Goal: Task Accomplishment & Management: Use online tool/utility

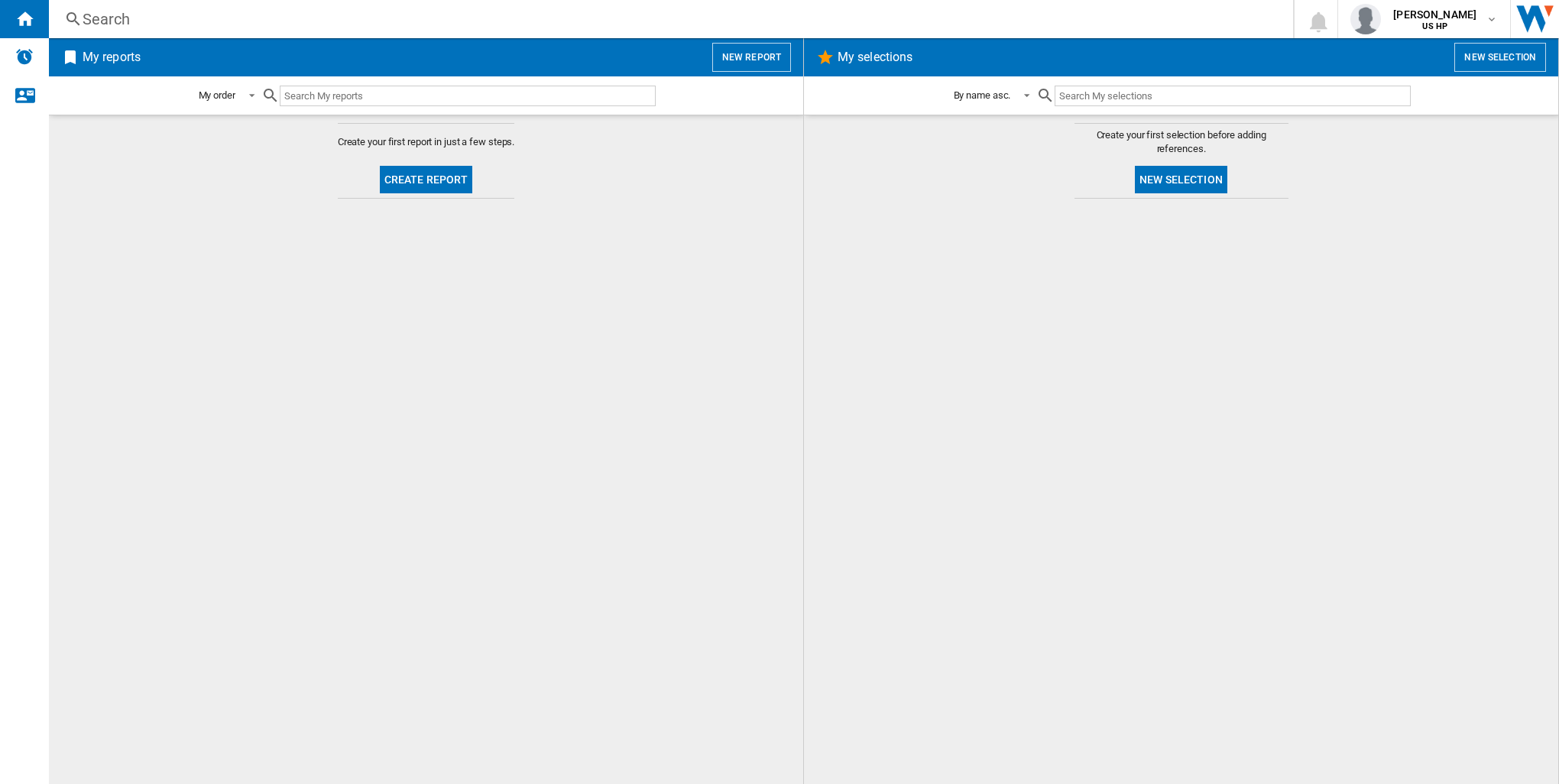
click at [56, 56] on div "My reports New report" at bounding box center [425, 57] width 754 height 38
click at [101, 56] on h2 "My reports" at bounding box center [112, 56] width 64 height 29
click at [362, 106] on div at bounding box center [458, 95] width 394 height 36
click at [377, 94] on input "text" at bounding box center [467, 96] width 376 height 21
click at [755, 53] on button "New report" at bounding box center [751, 56] width 79 height 29
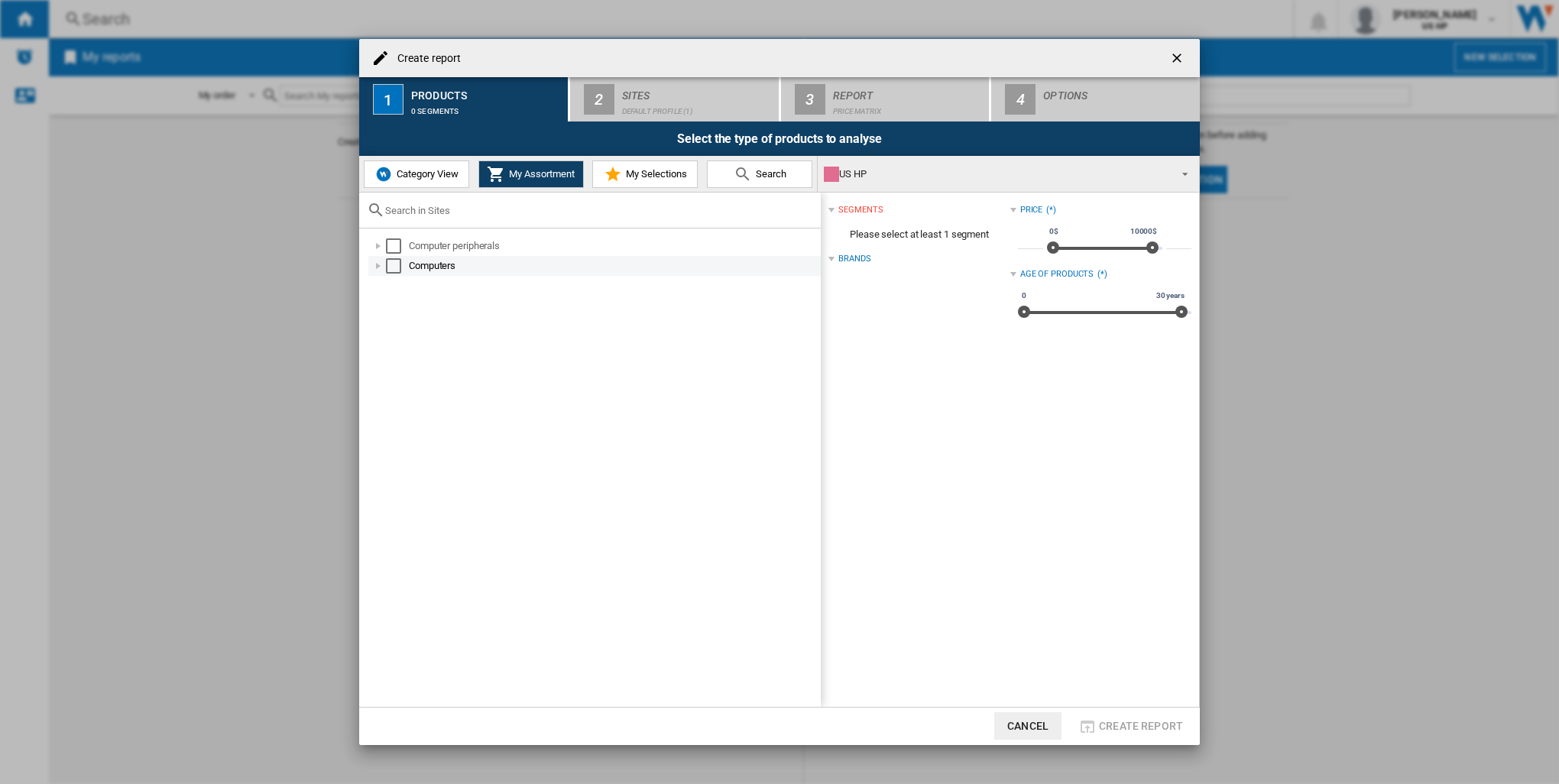
click at [392, 265] on div "Select" at bounding box center [394, 266] width 16 height 16
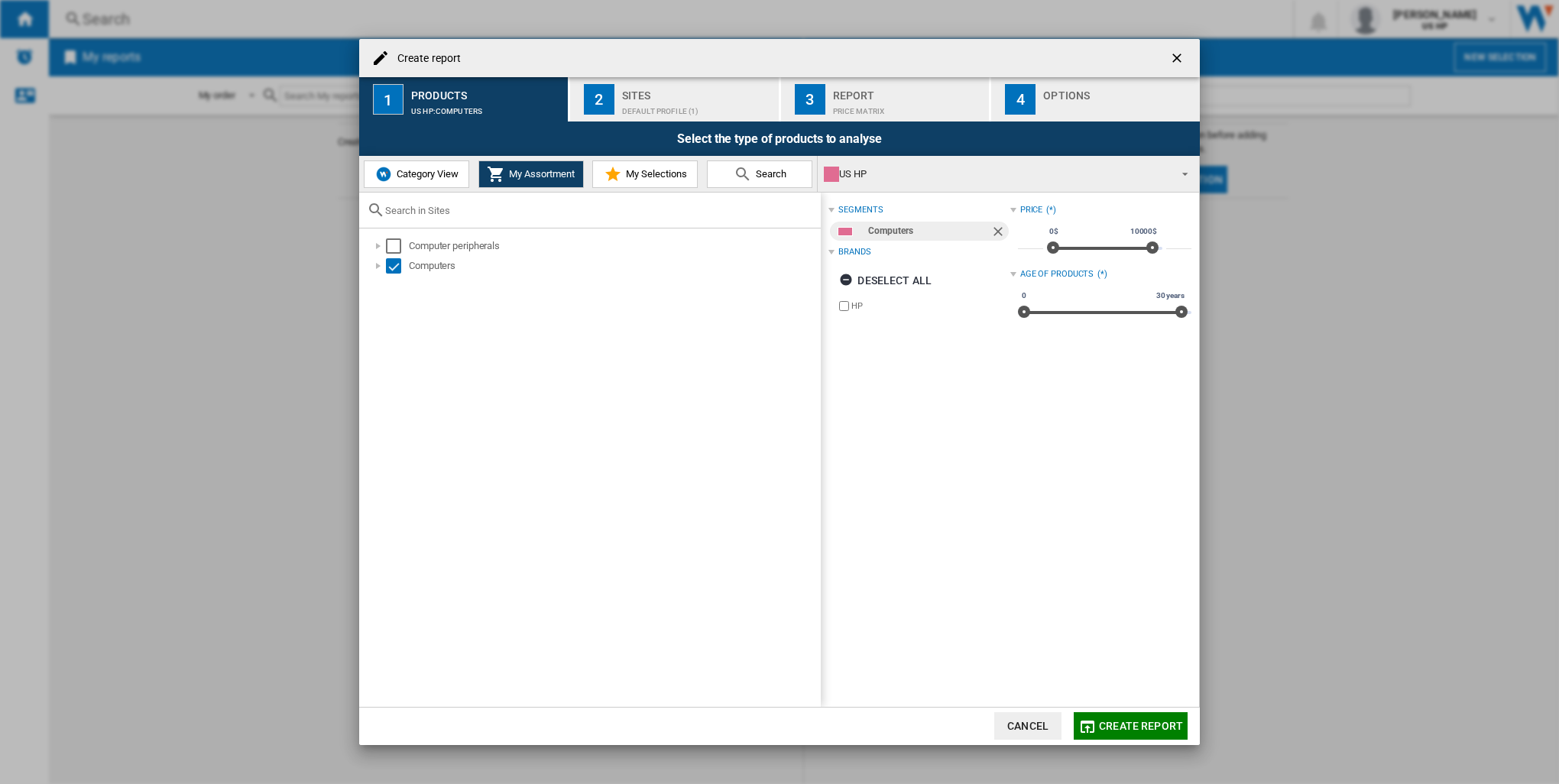
click at [393, 170] on span "Category View" at bounding box center [426, 173] width 66 height 11
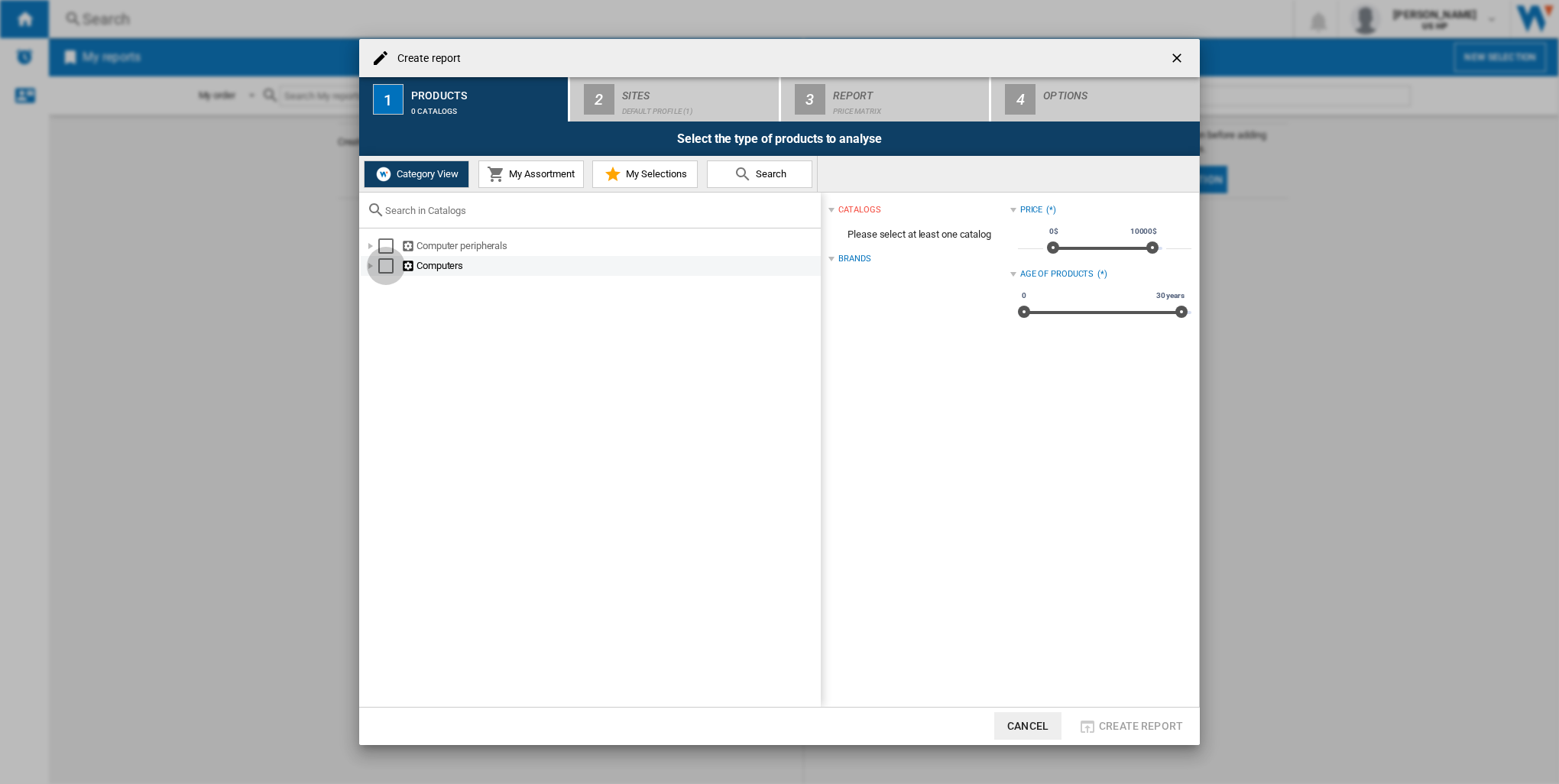
click at [383, 265] on div "Select" at bounding box center [386, 266] width 16 height 16
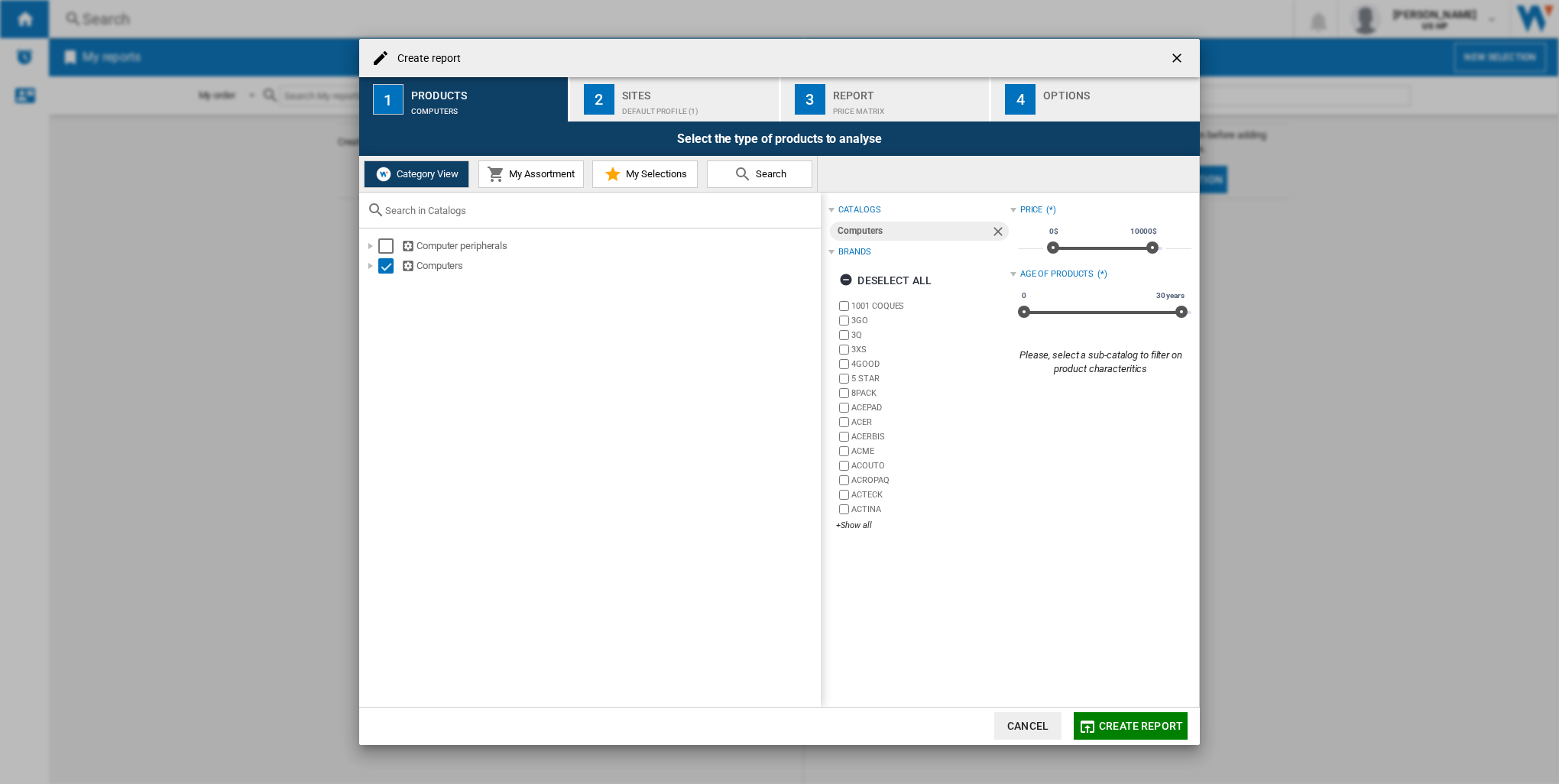
click at [520, 179] on span "My Assortment" at bounding box center [540, 173] width 69 height 11
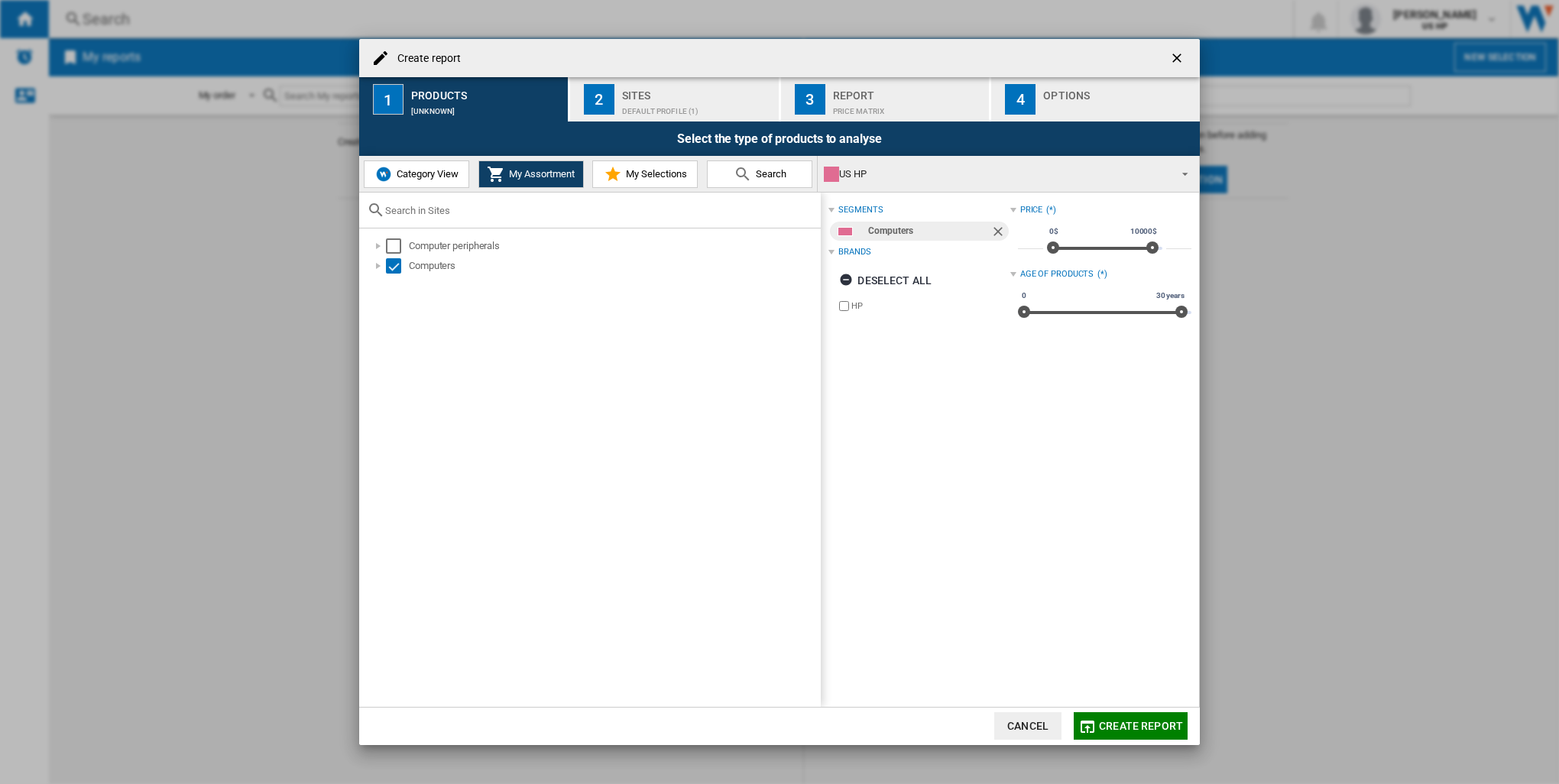
click at [626, 179] on span "My Selections" at bounding box center [654, 173] width 65 height 11
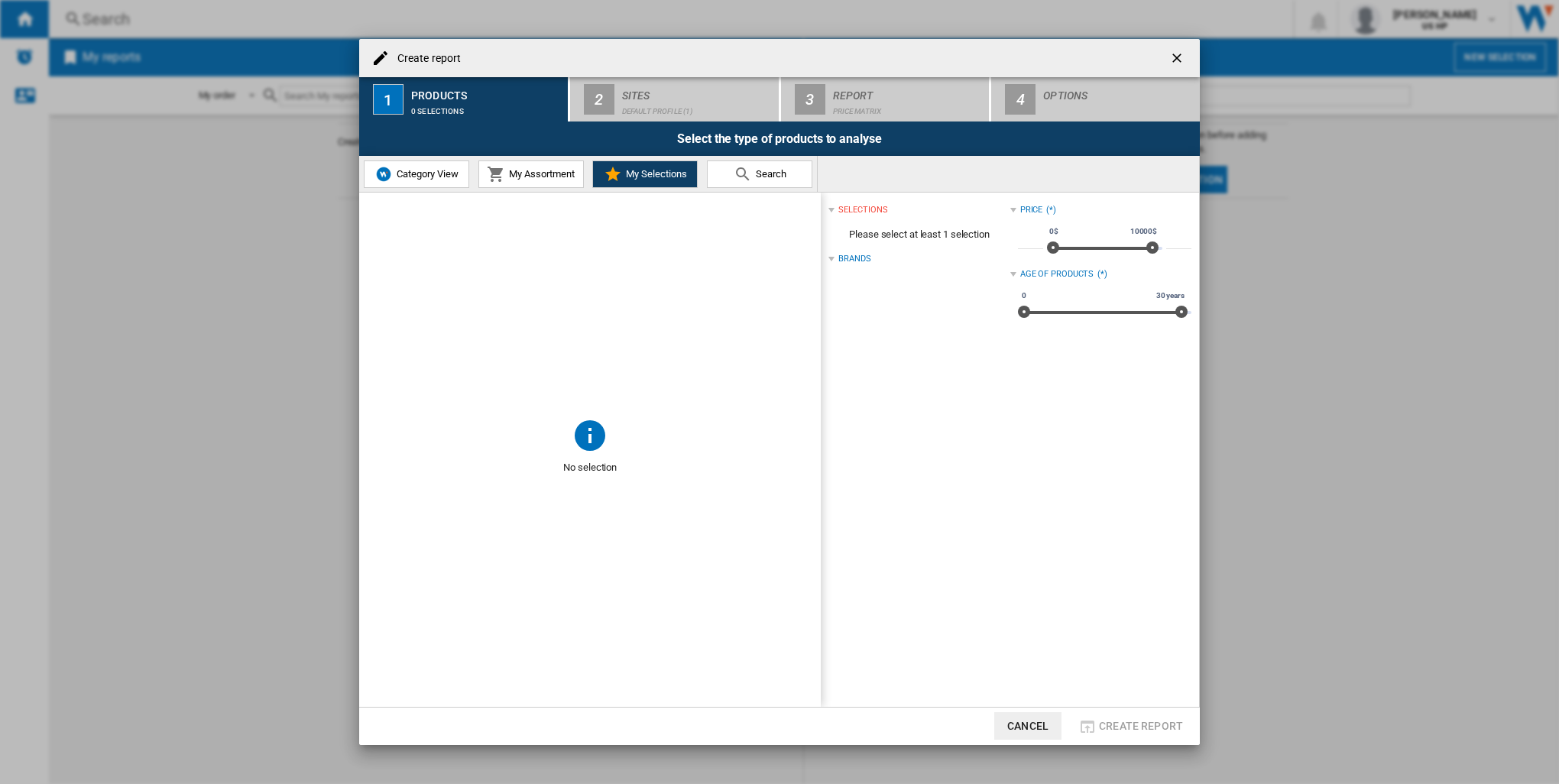
click at [754, 174] on span "Search" at bounding box center [770, 173] width 35 height 11
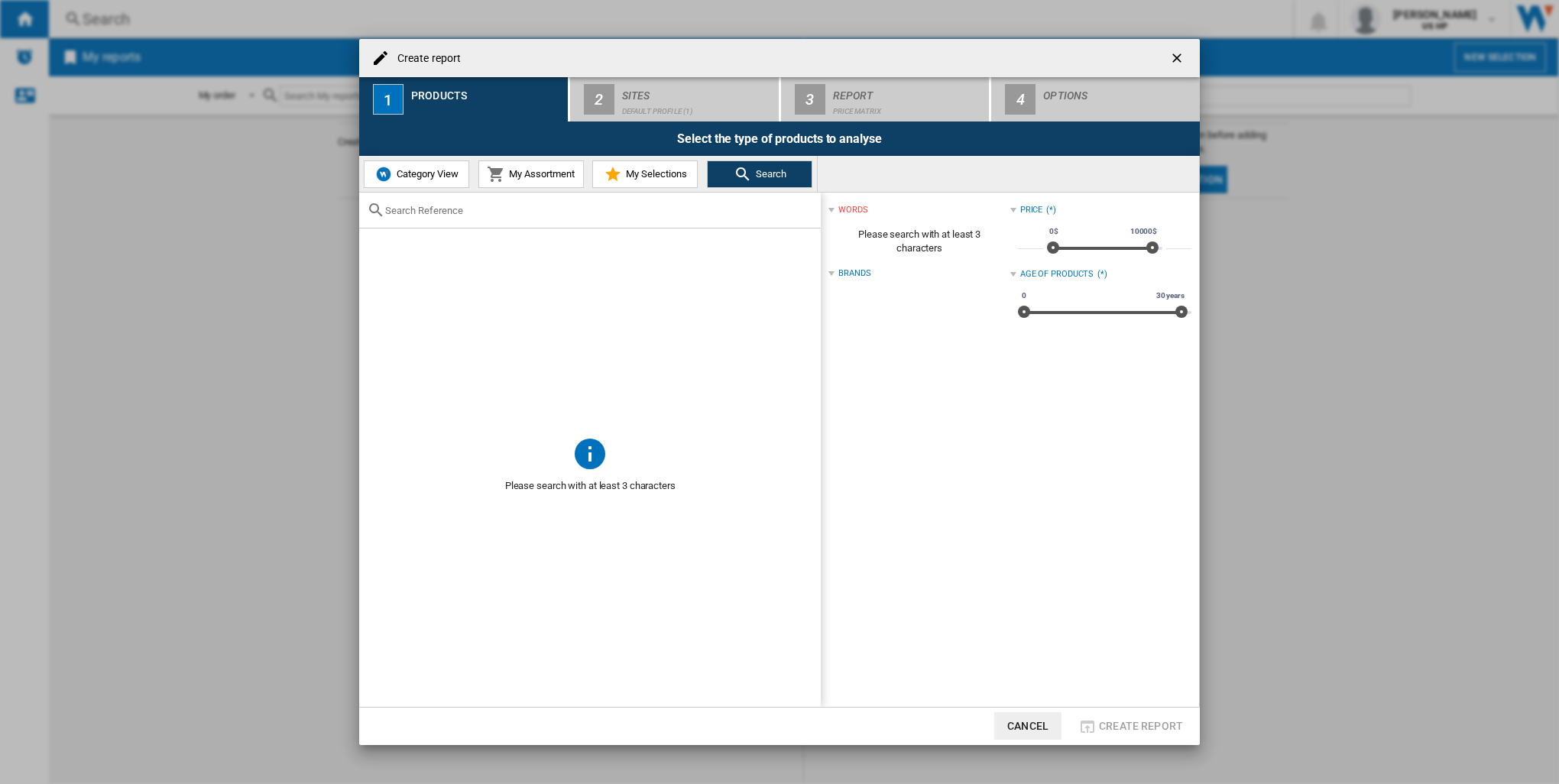
click at [407, 170] on span "Category View" at bounding box center [426, 173] width 66 height 11
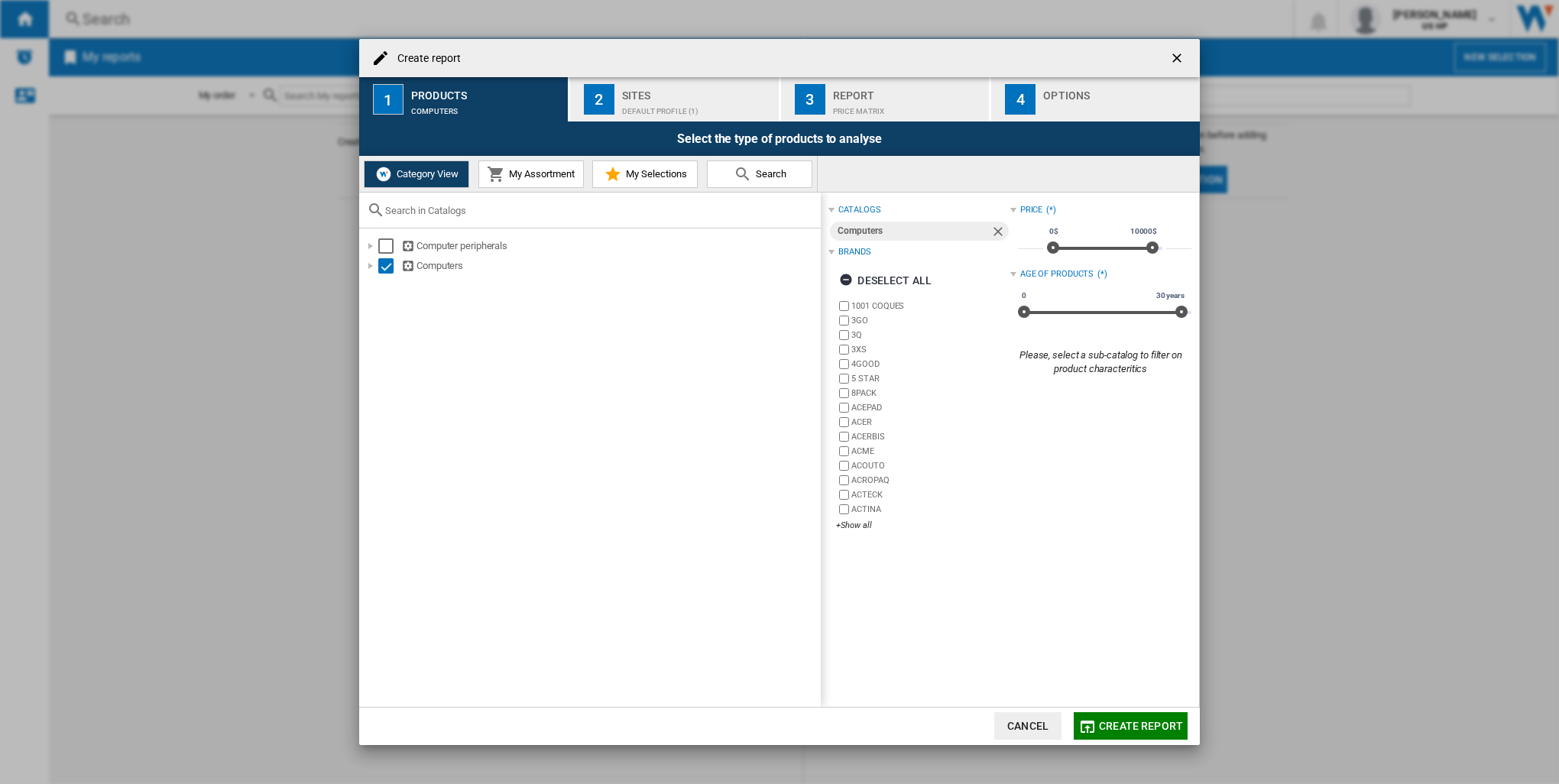
click at [630, 96] on div "Sites" at bounding box center [697, 91] width 150 height 16
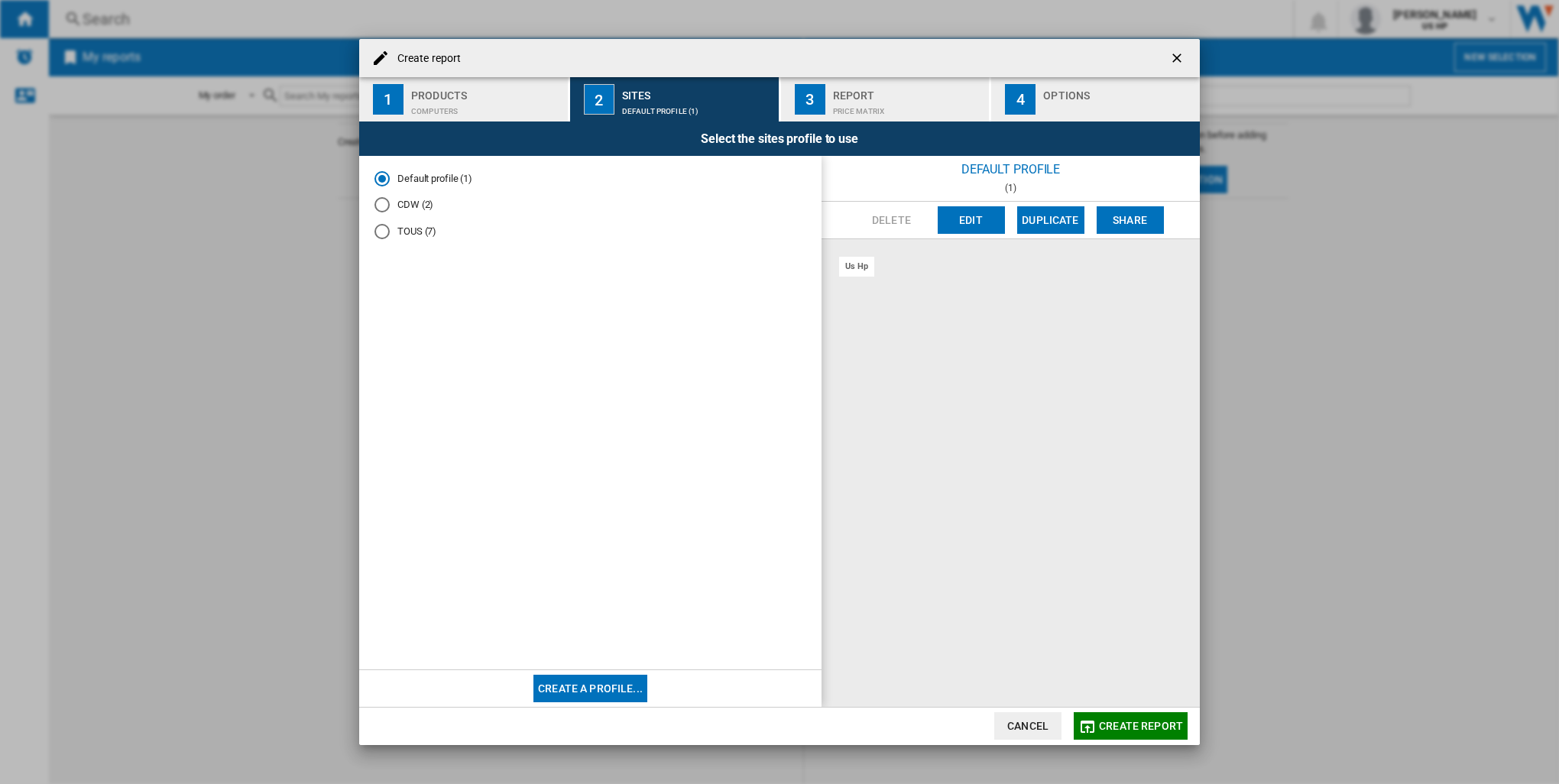
click at [382, 201] on div "CDW (2)" at bounding box center [383, 205] width 16 height 16
click at [858, 270] on div "us hp" at bounding box center [856, 266] width 36 height 19
click at [893, 266] on div "us cdw" at bounding box center [899, 266] width 40 height 19
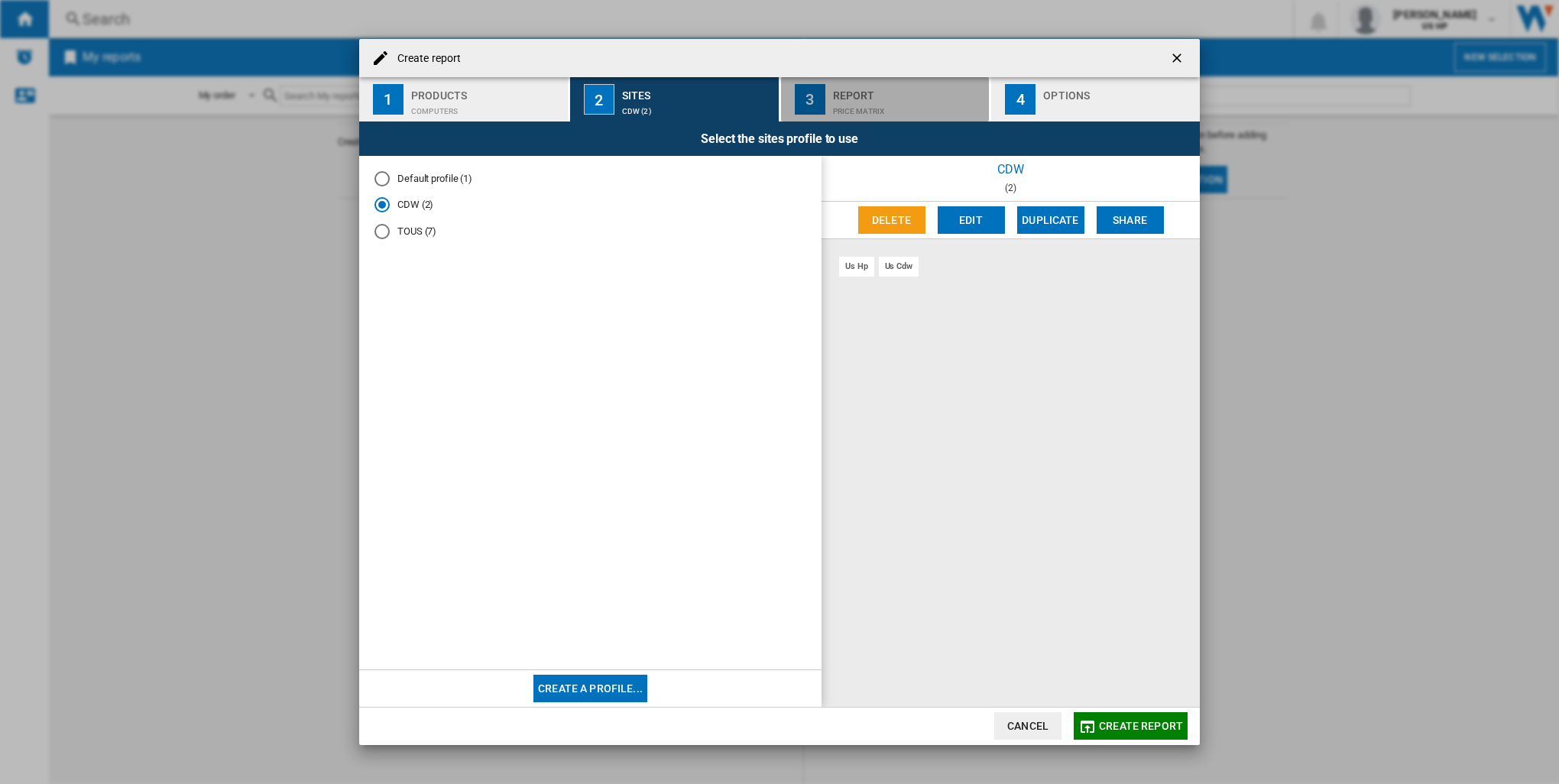
click at [829, 97] on button "3 Report Price Matrix" at bounding box center [886, 99] width 210 height 44
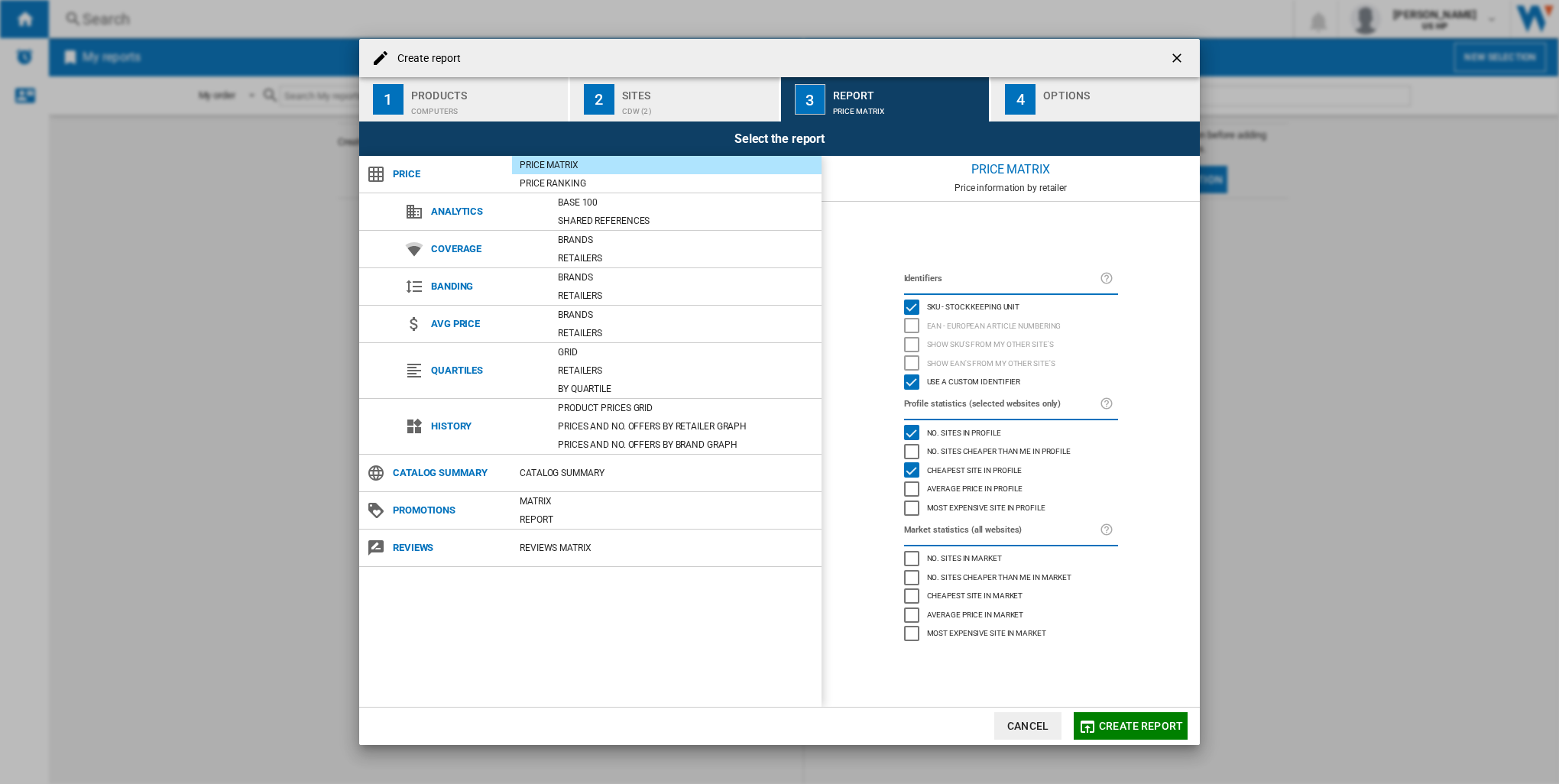
click at [912, 336] on div "Show SKU'S from my other site's" at bounding box center [912, 344] width 16 height 16
click at [912, 324] on div "EAN - European Article Numbering" at bounding box center [912, 325] width 16 height 16
click at [1128, 727] on span "Create report" at bounding box center [1140, 726] width 84 height 12
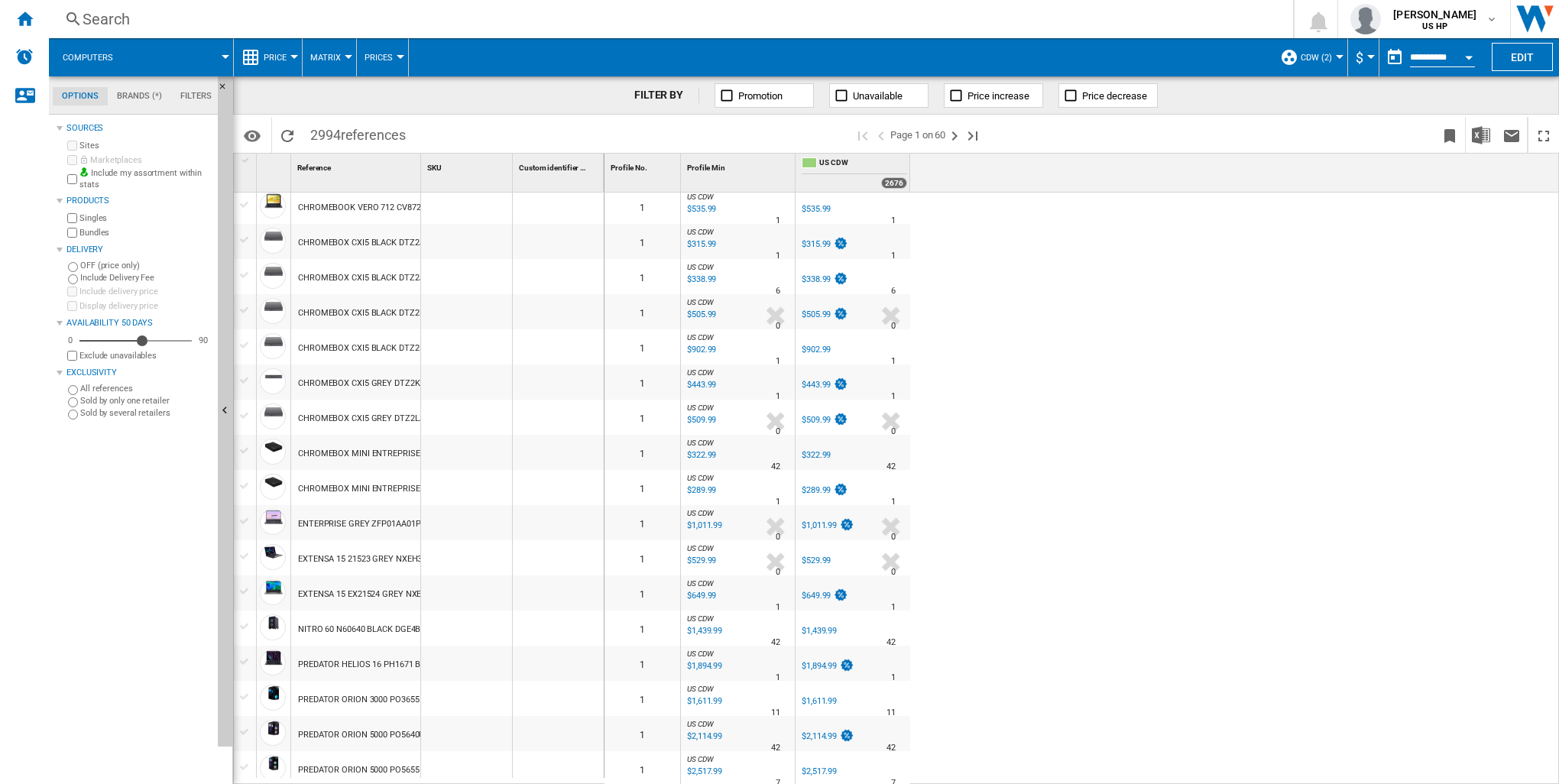
scroll to position [1186, 0]
click at [957, 142] on ng-md-icon "Next page" at bounding box center [953, 135] width 18 height 18
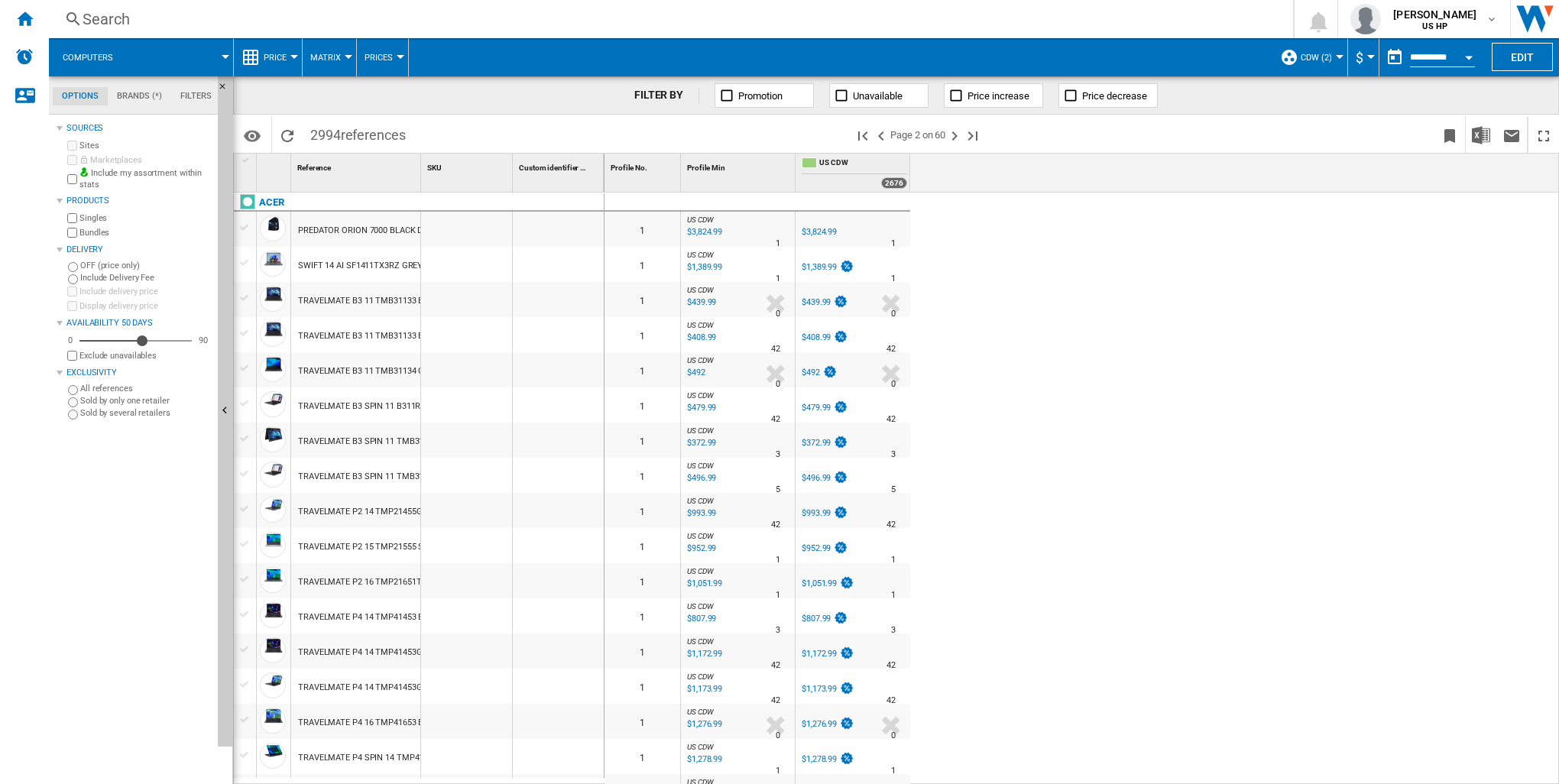
click at [580, 171] on div "Custom identifier 1" at bounding box center [559, 165] width 88 height 23
click at [560, 167] on span "Custom identifier" at bounding box center [548, 167] width 60 height 9
click at [144, 87] on md-tab-item "Brands (*)" at bounding box center [139, 95] width 63 height 18
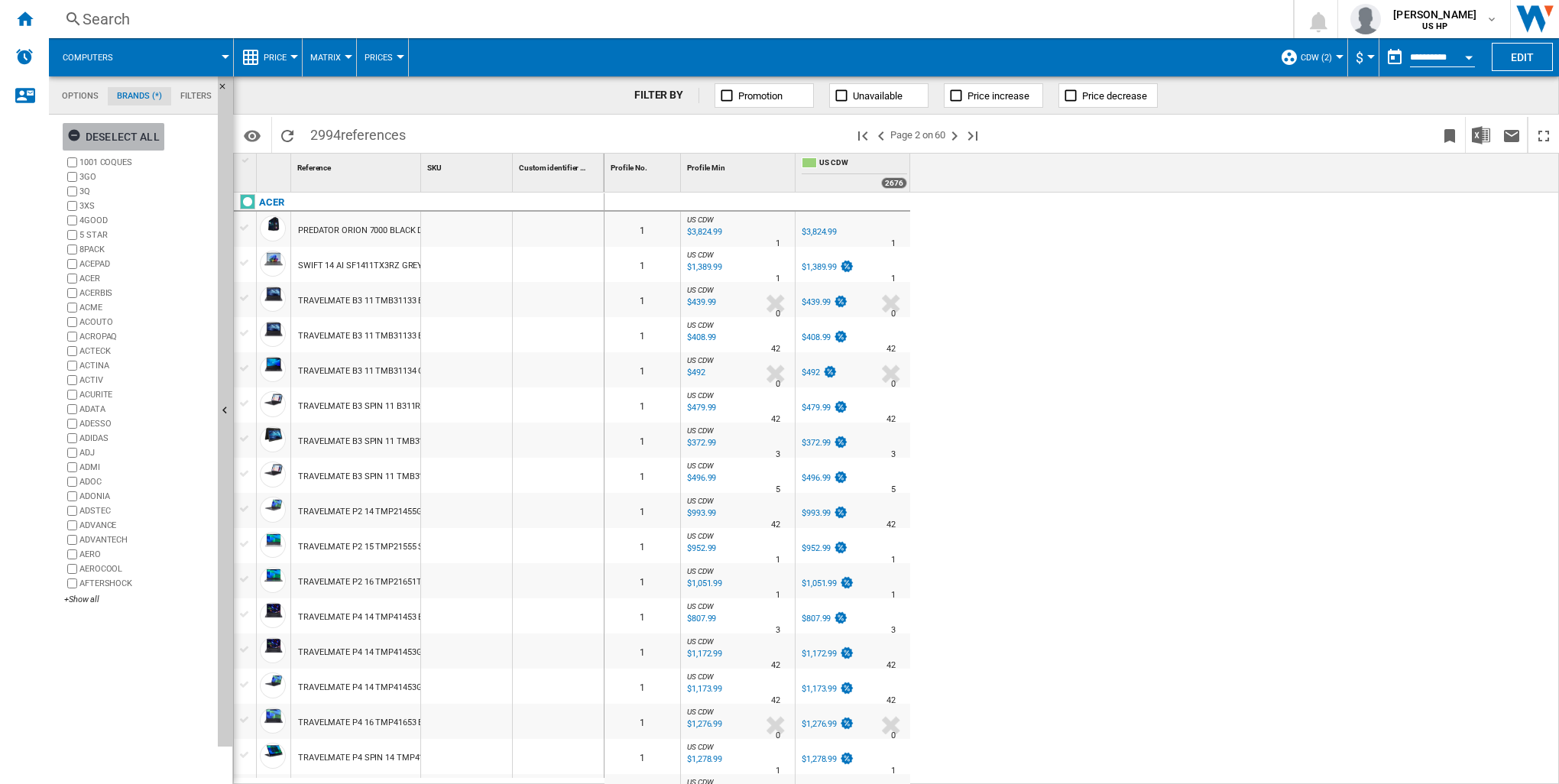
click at [76, 142] on ng-md-icon "button" at bounding box center [75, 137] width 18 height 18
click at [79, 598] on div "+Show all" at bounding box center [138, 598] width 147 height 11
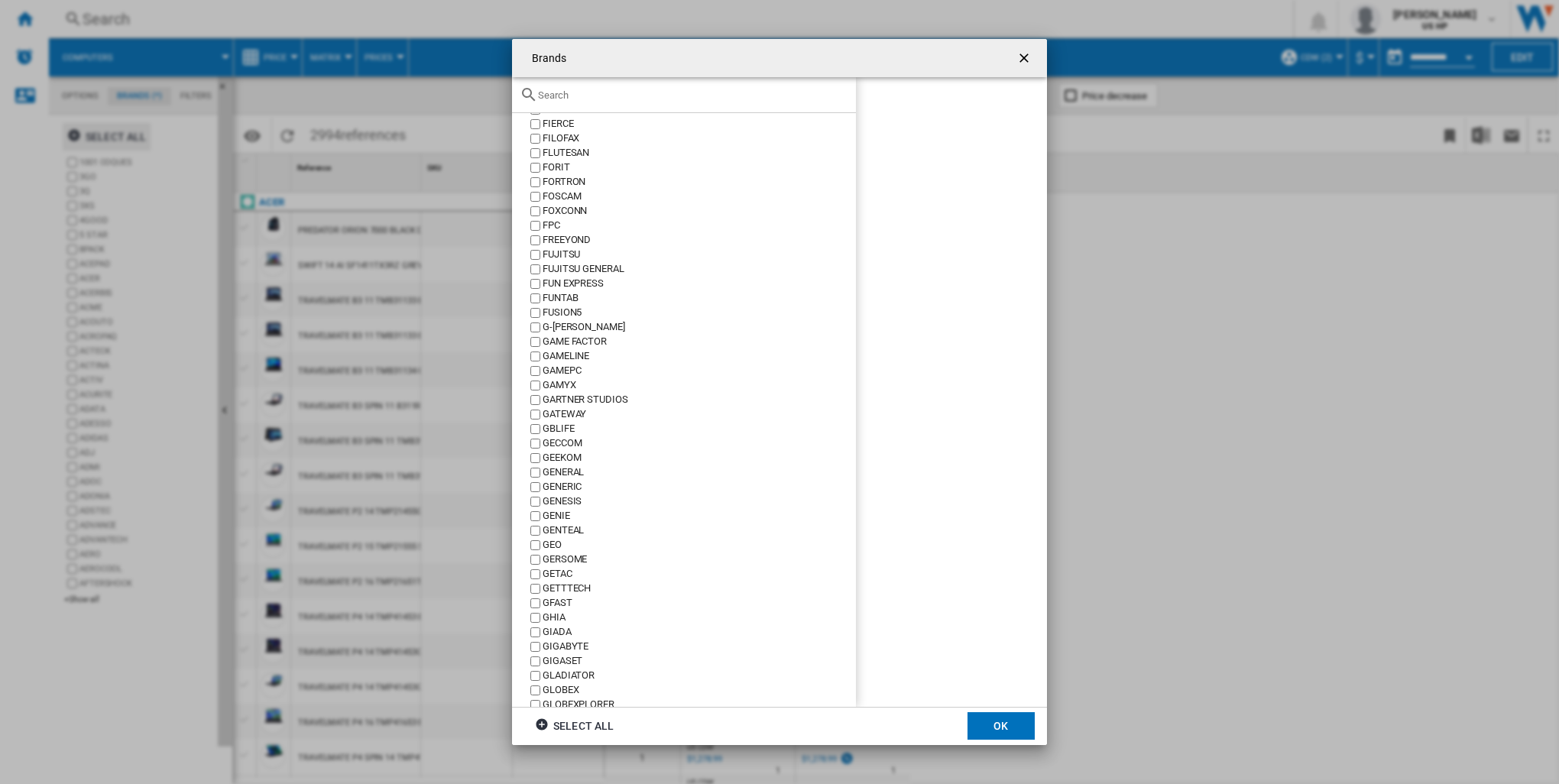
scroll to position [4735, 0]
click at [572, 99] on input "text" at bounding box center [693, 95] width 311 height 11
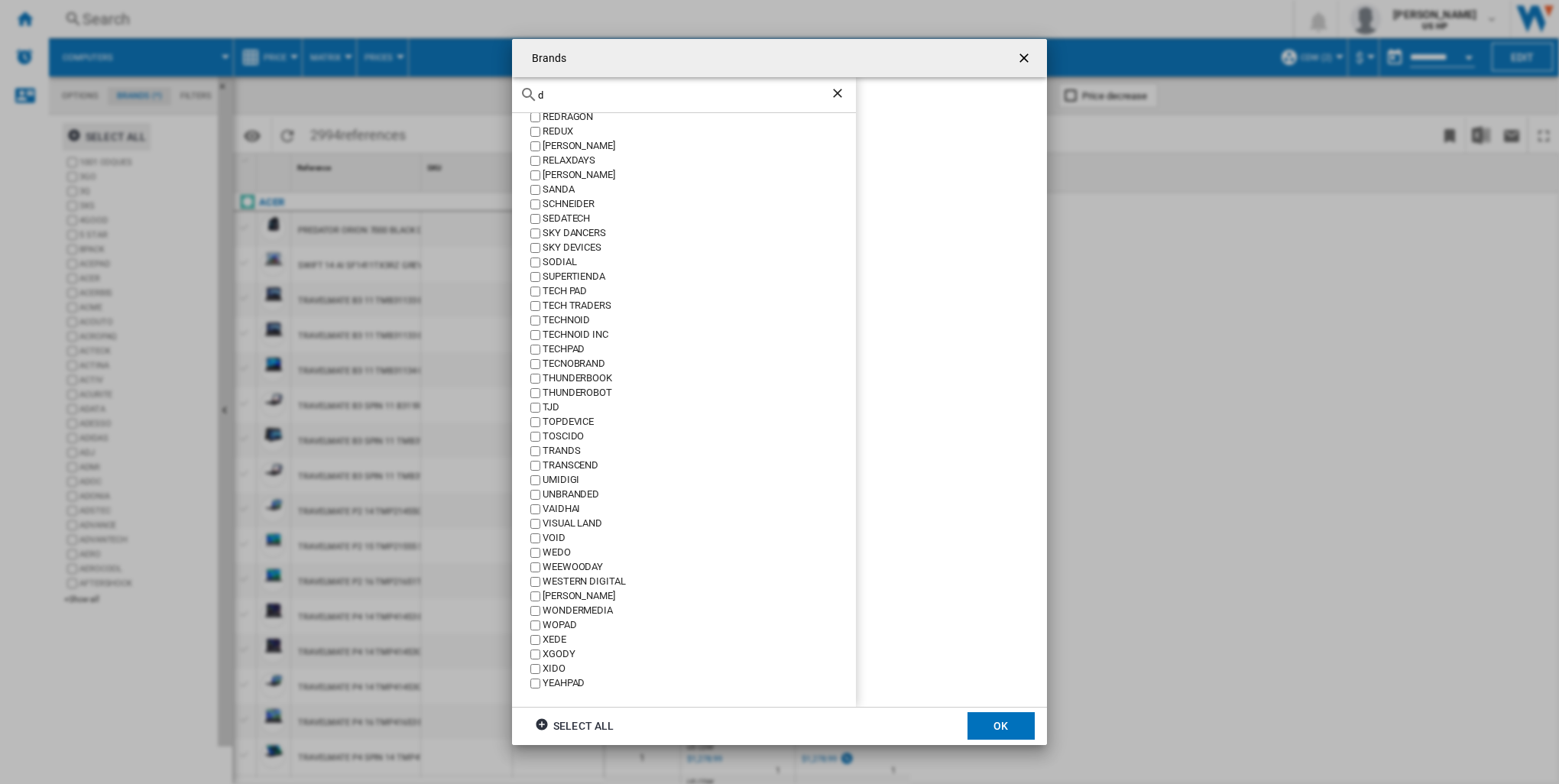
scroll to position [0, 0]
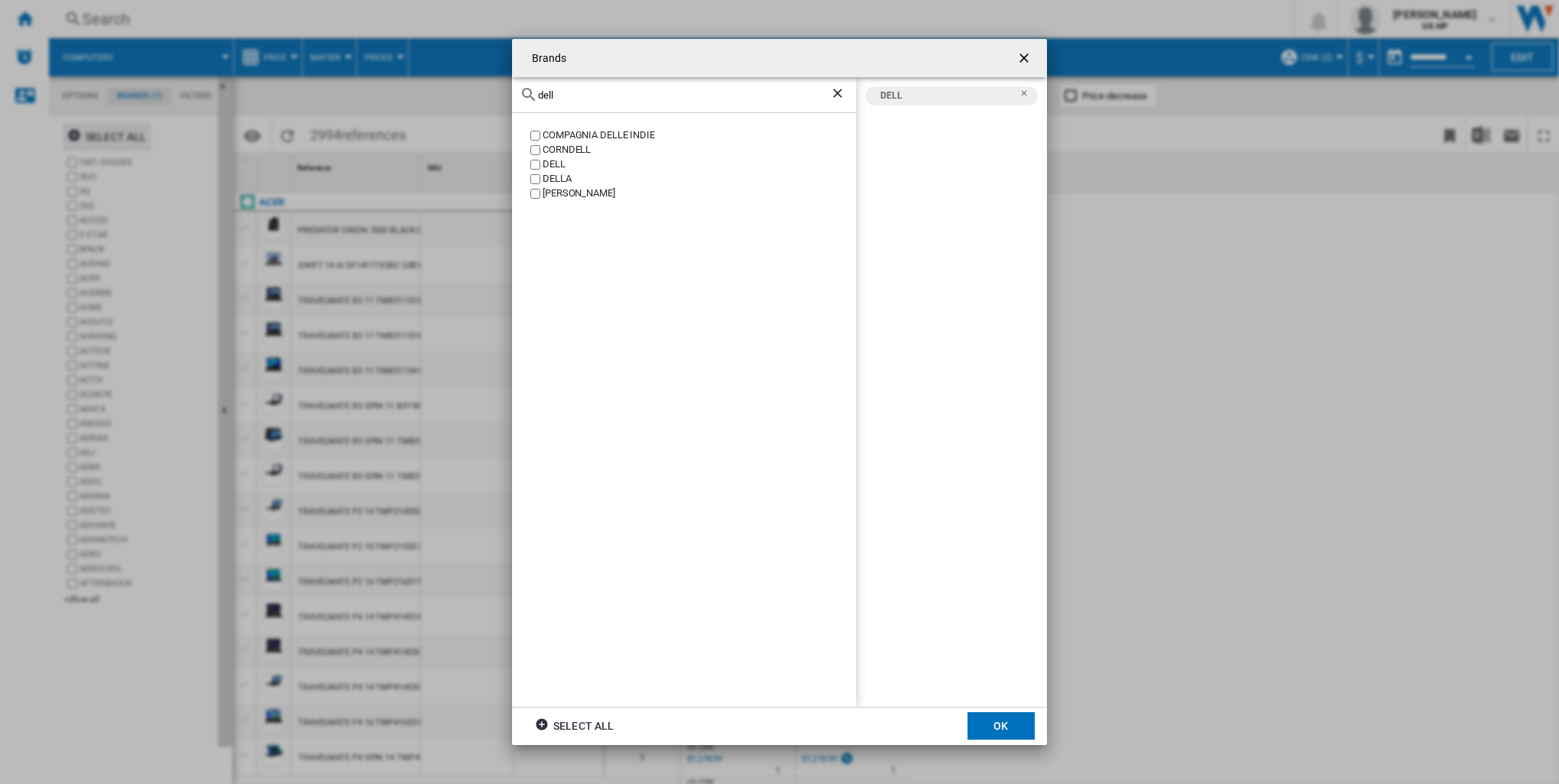
click at [578, 93] on input "dell" at bounding box center [684, 95] width 291 height 11
drag, startPoint x: 571, startPoint y: 93, endPoint x: 540, endPoint y: 95, distance: 31.1
click at [540, 95] on input "dell" at bounding box center [684, 95] width 291 height 11
click at [573, 94] on input "hp" at bounding box center [684, 95] width 291 height 11
drag, startPoint x: 573, startPoint y: 94, endPoint x: 495, endPoint y: 84, distance: 78.6
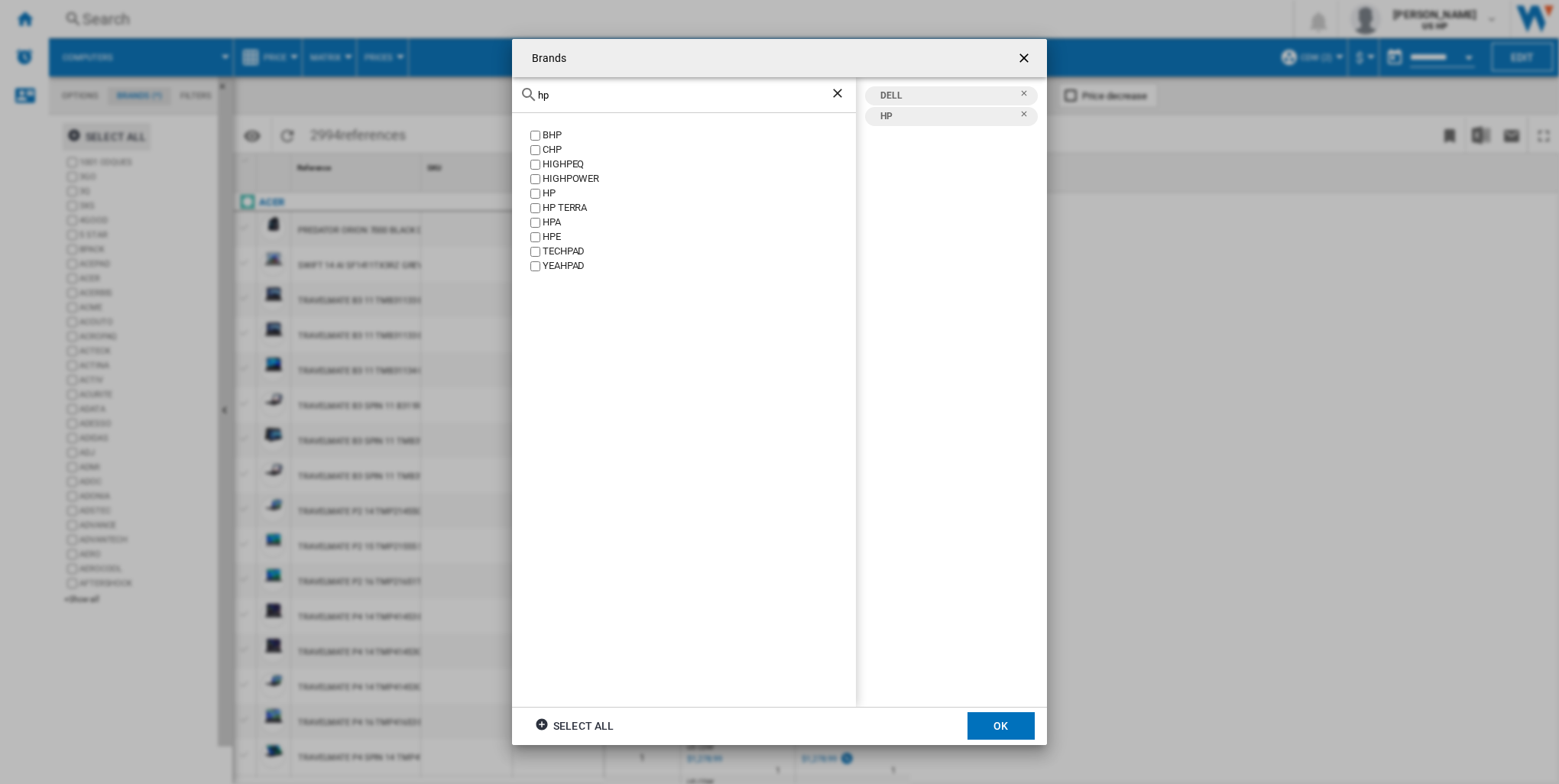
click at [495, 84] on div "Brands hp BHP CHP HIGHPEQ HIGHPOWER HP HP TERRA HPA HPE TECHPAD YEAHPAD DELL HP…" at bounding box center [779, 392] width 1559 height 784
type input "len"
click at [1004, 728] on button "OK" at bounding box center [1000, 726] width 67 height 28
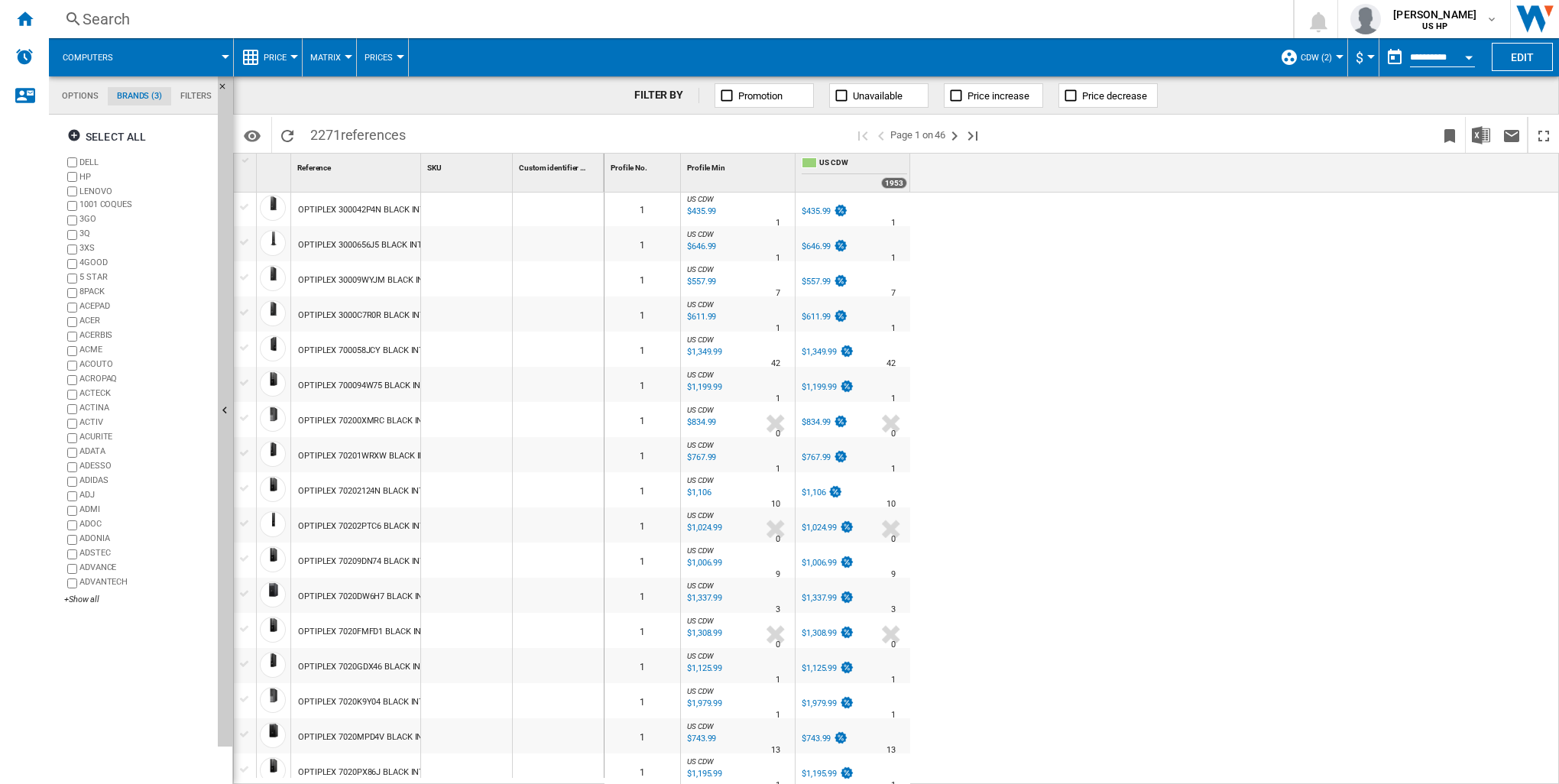
scroll to position [1182, 0]
click at [967, 133] on ng-md-icon "Last page" at bounding box center [972, 135] width 18 height 18
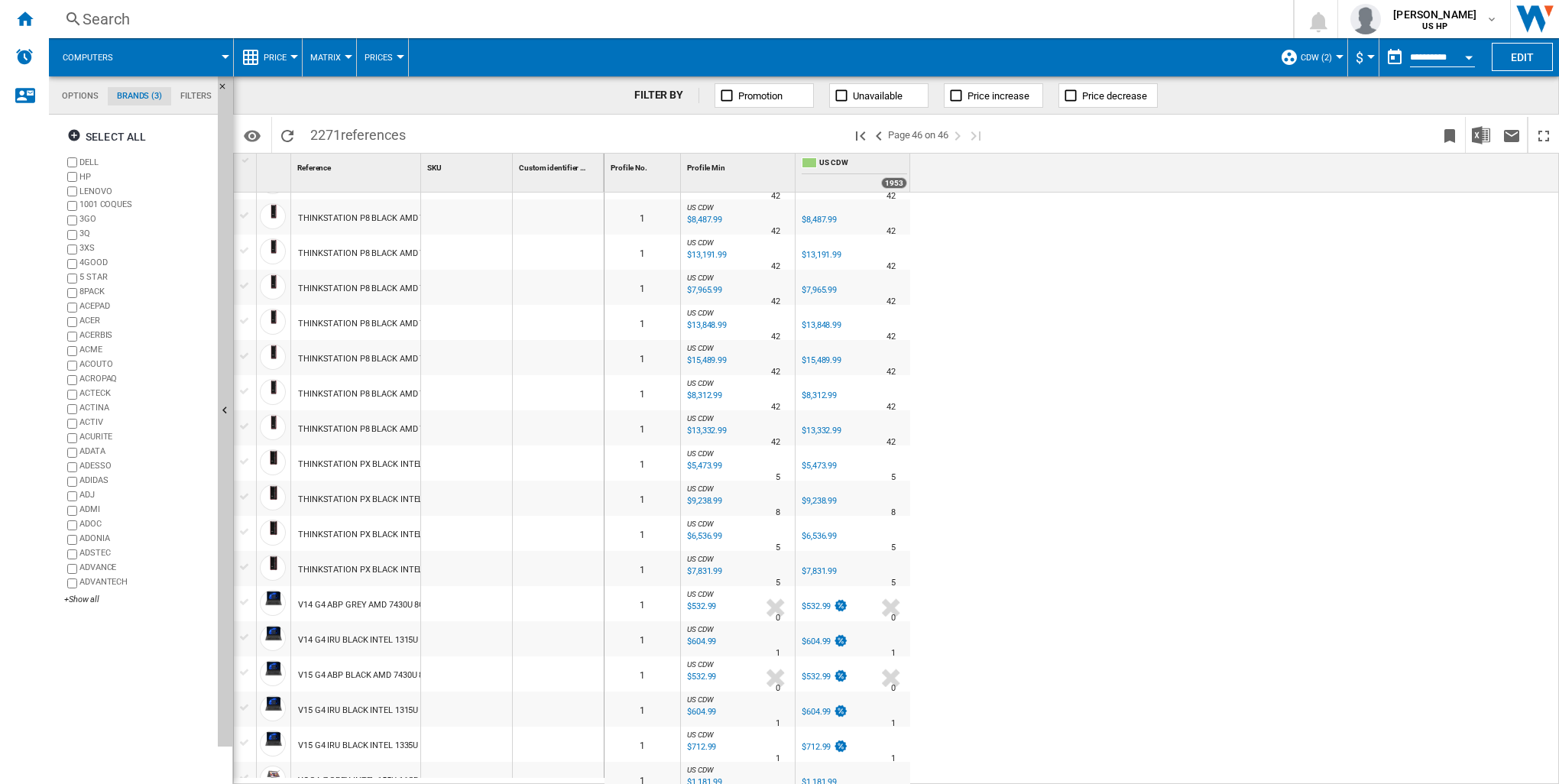
scroll to position [163, 0]
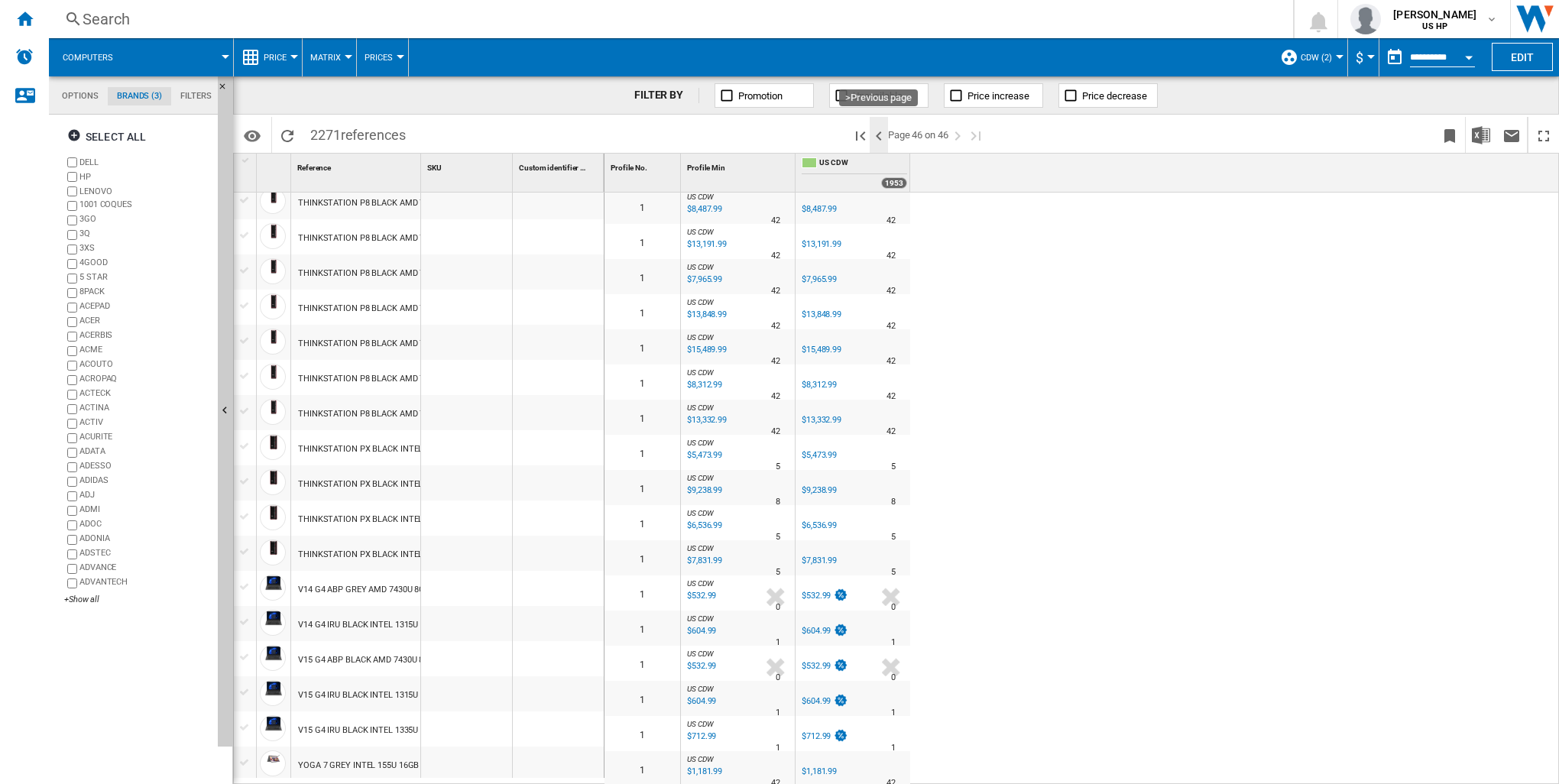
click at [878, 138] on ng-md-icon ">Previous page" at bounding box center [878, 135] width 18 height 18
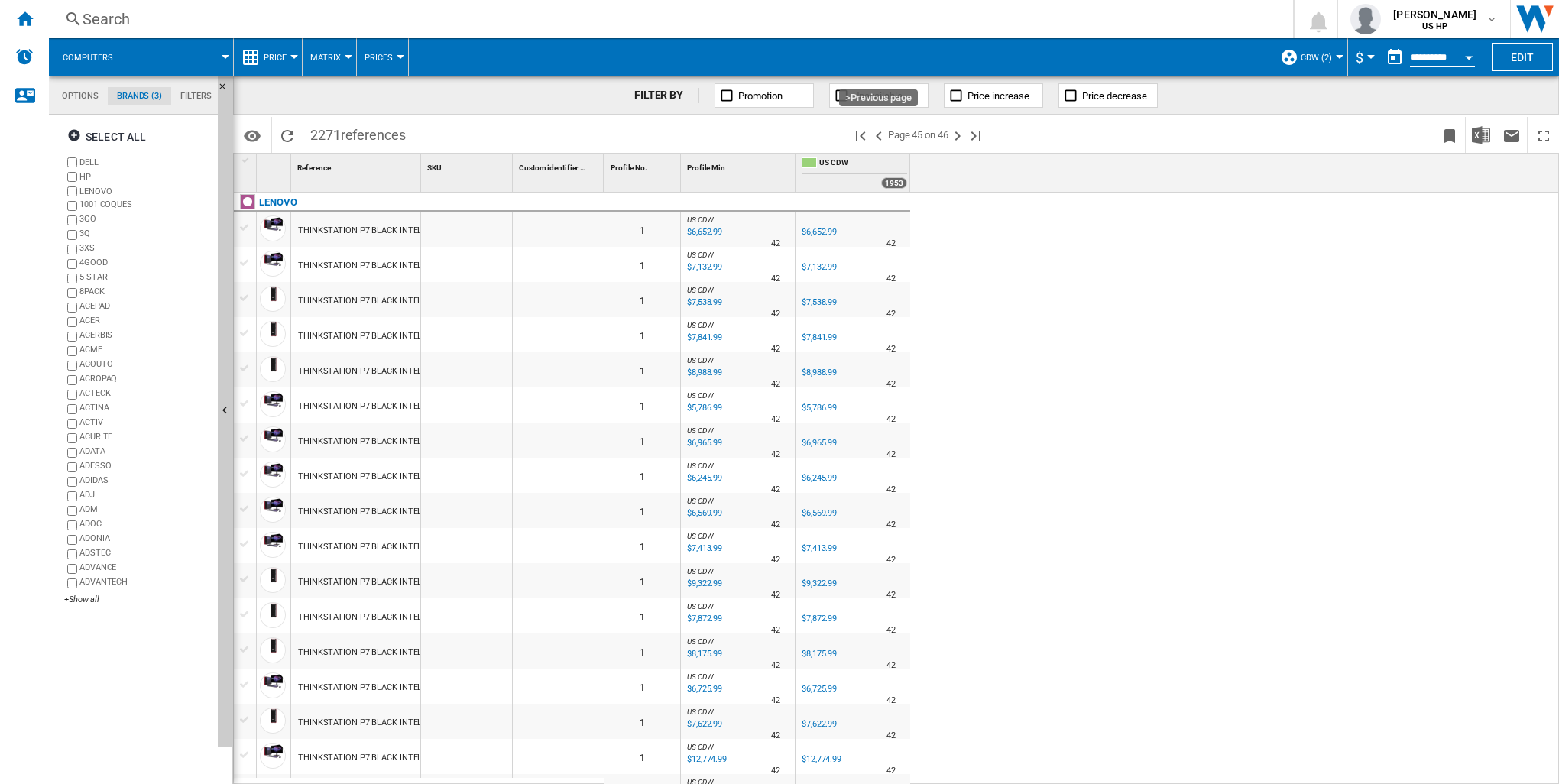
click at [878, 138] on ng-md-icon ">Previous page" at bounding box center [878, 135] width 18 height 18
drag, startPoint x: 422, startPoint y: 182, endPoint x: 573, endPoint y: 189, distance: 151.2
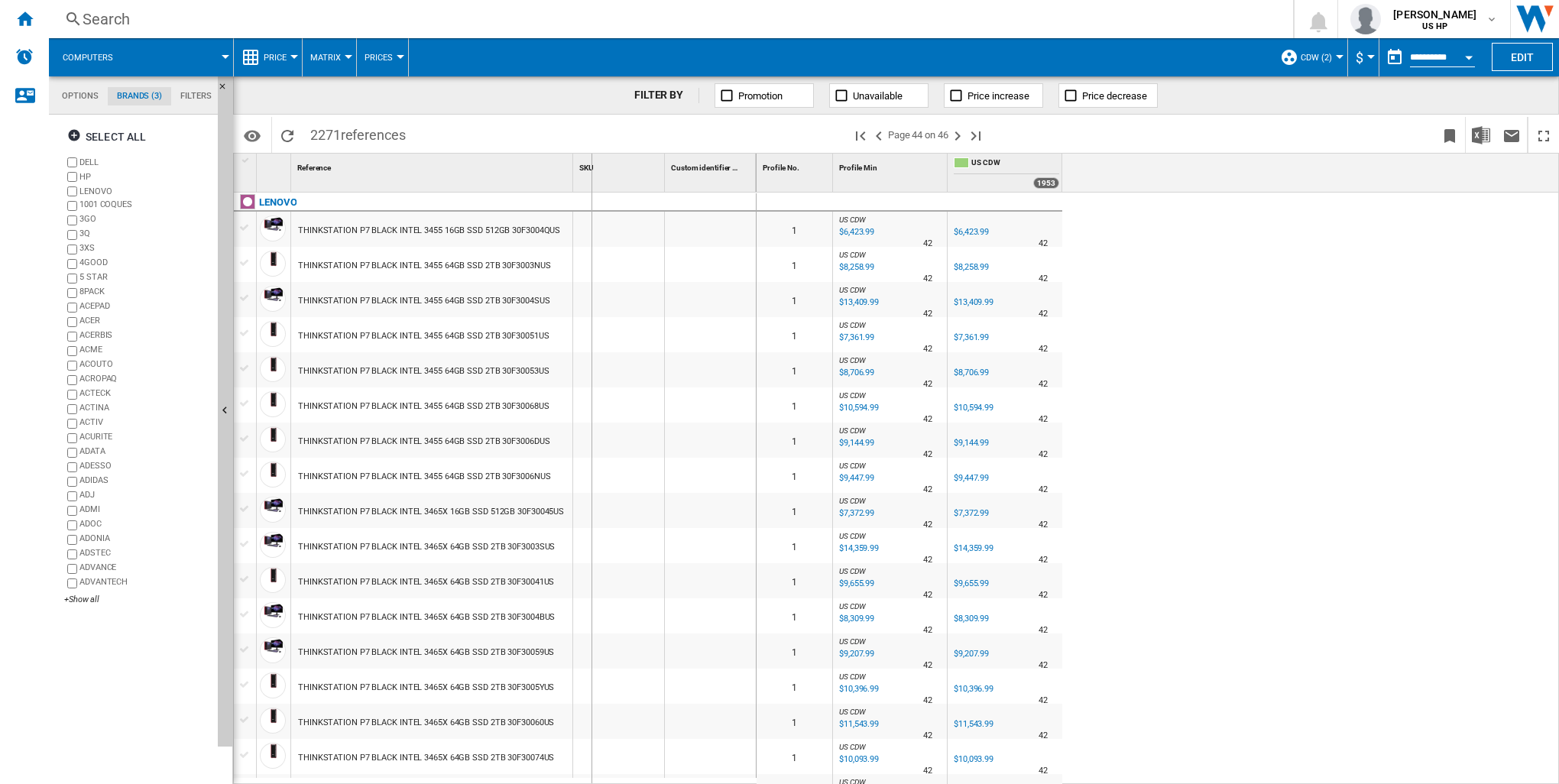
drag, startPoint x: 573, startPoint y: 189, endPoint x: 592, endPoint y: 189, distance: 19.0
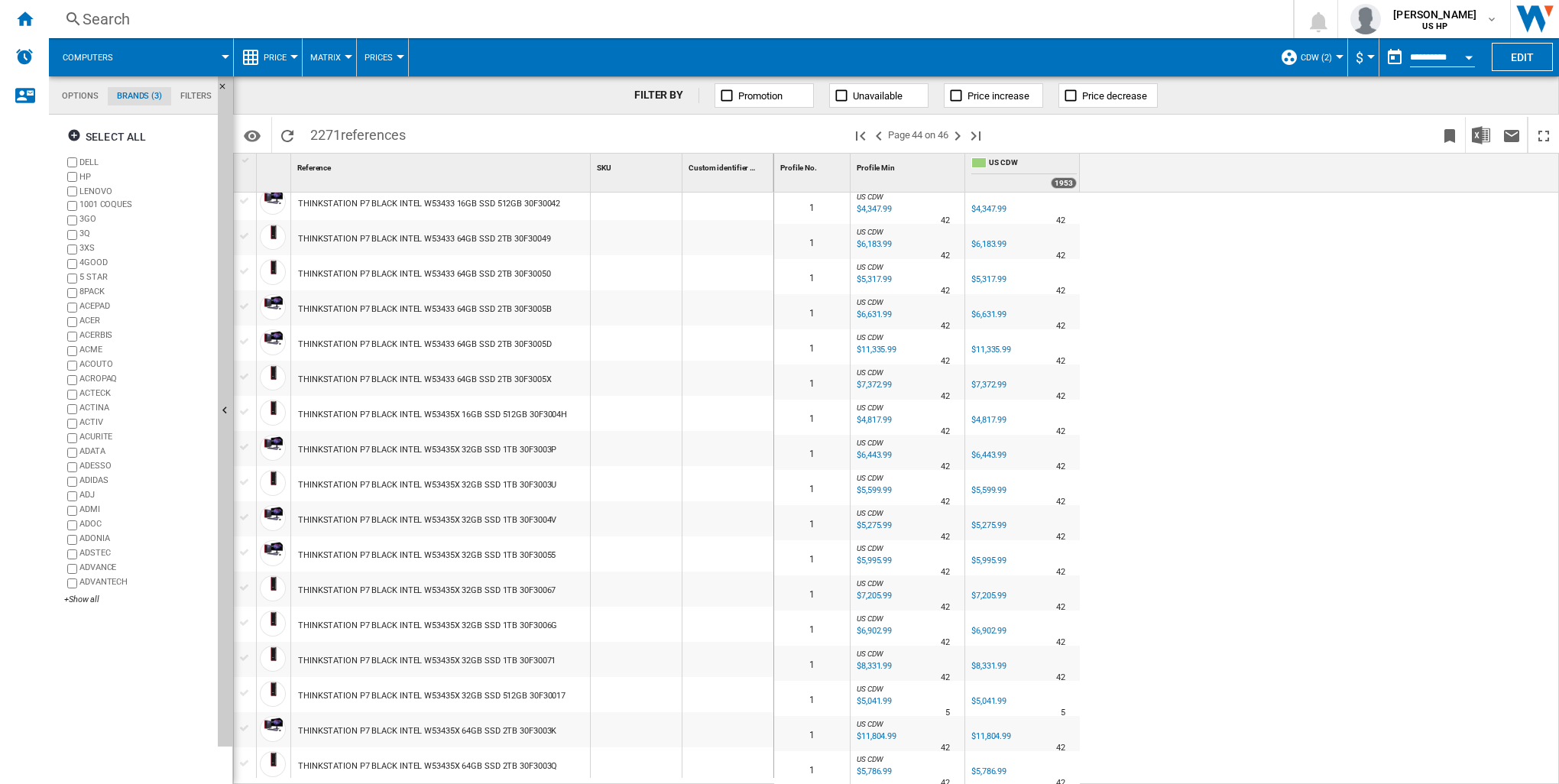
scroll to position [728, 0]
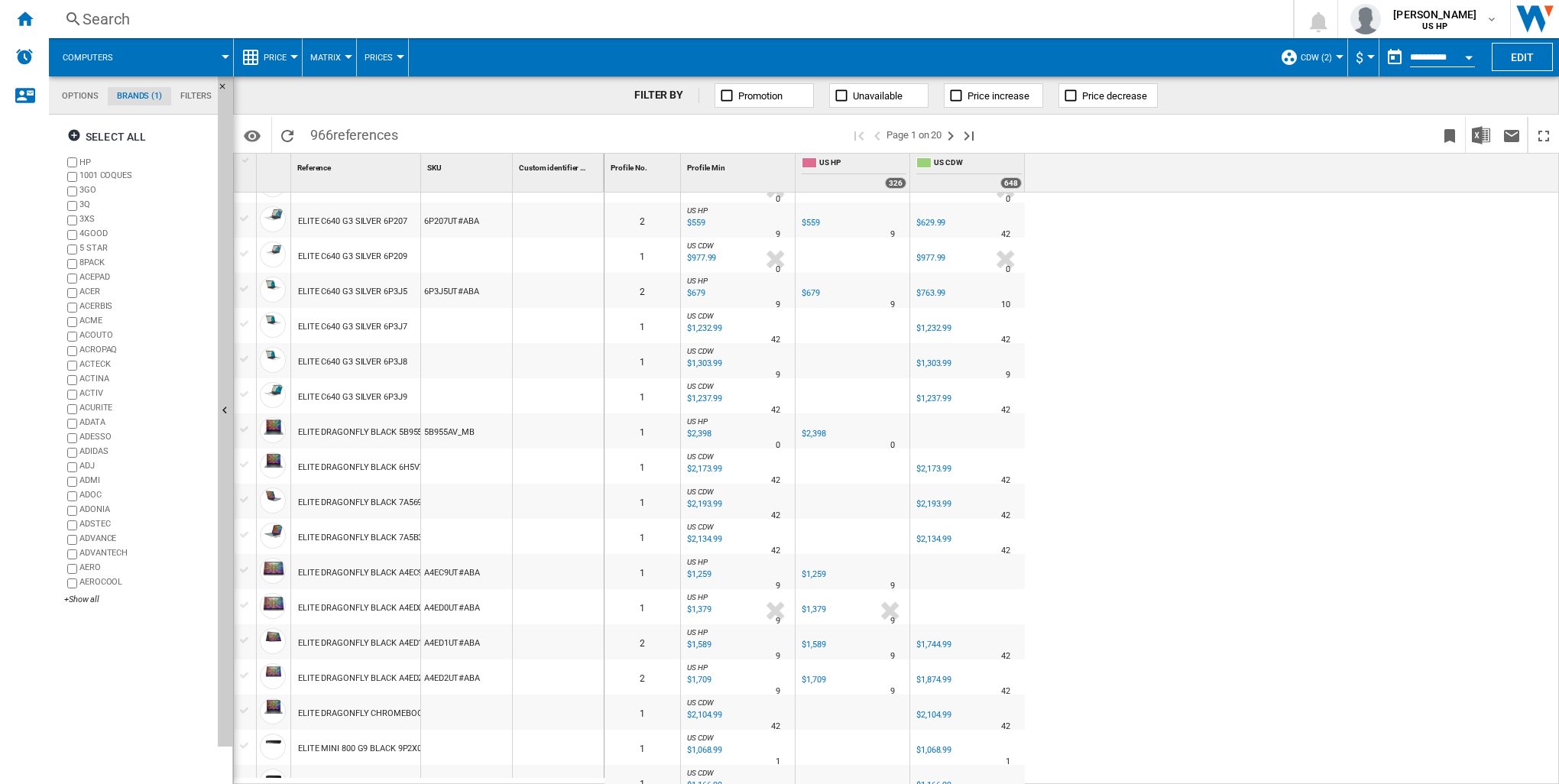
scroll to position [1182, 0]
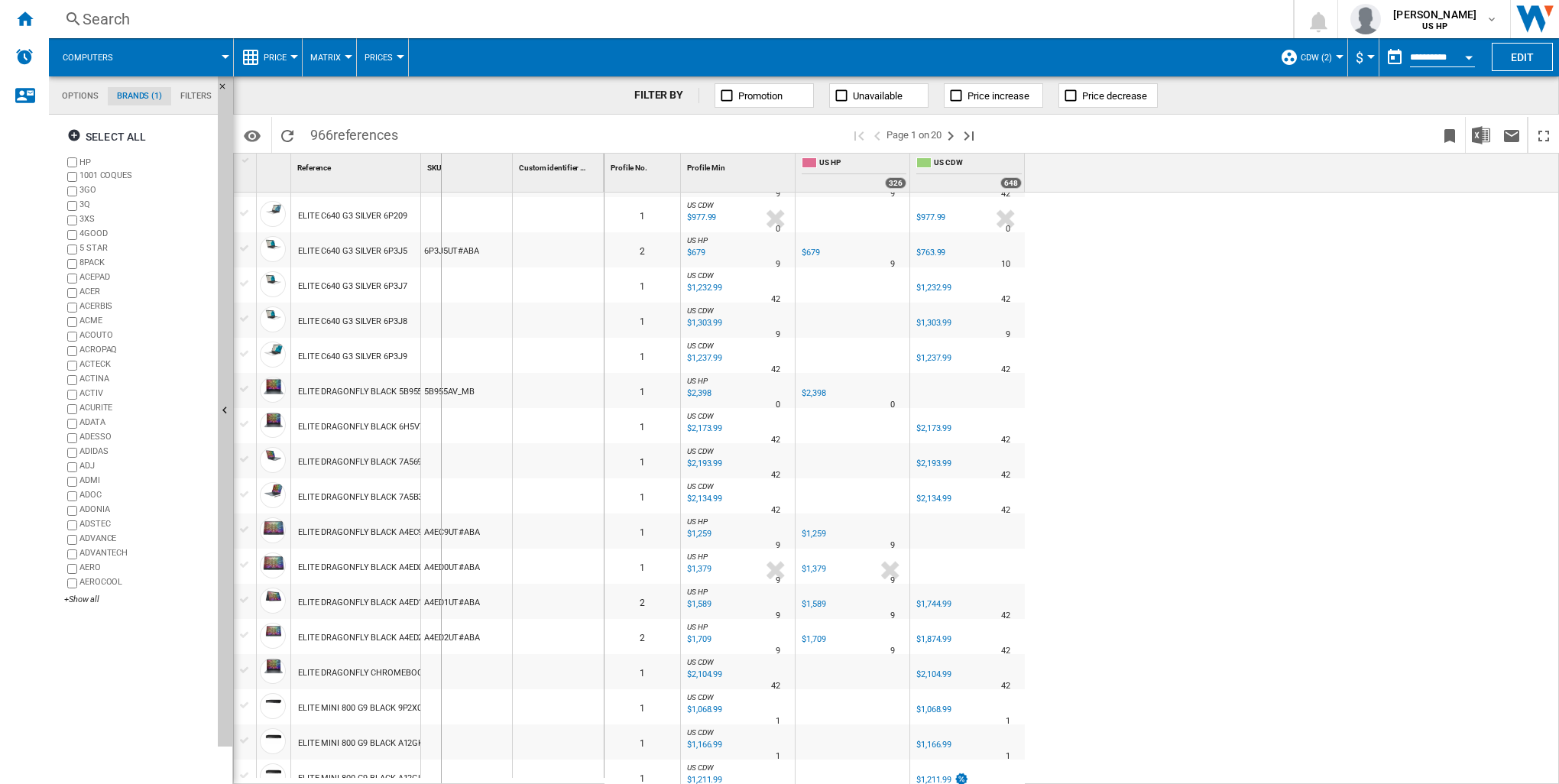
drag, startPoint x: 419, startPoint y: 175, endPoint x: 440, endPoint y: 179, distance: 21.4
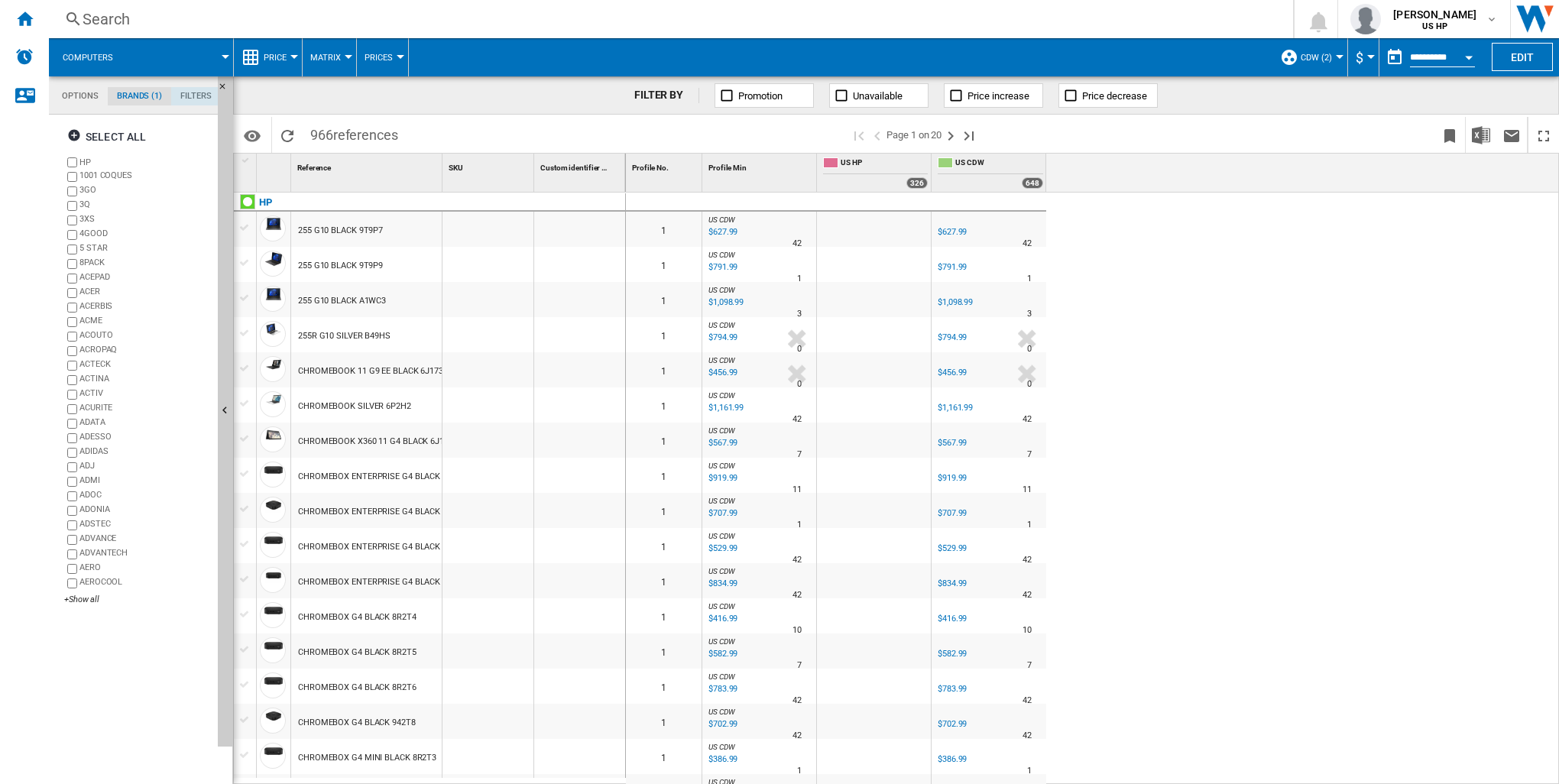
click at [201, 96] on md-tab-item "Filters" at bounding box center [195, 95] width 49 height 18
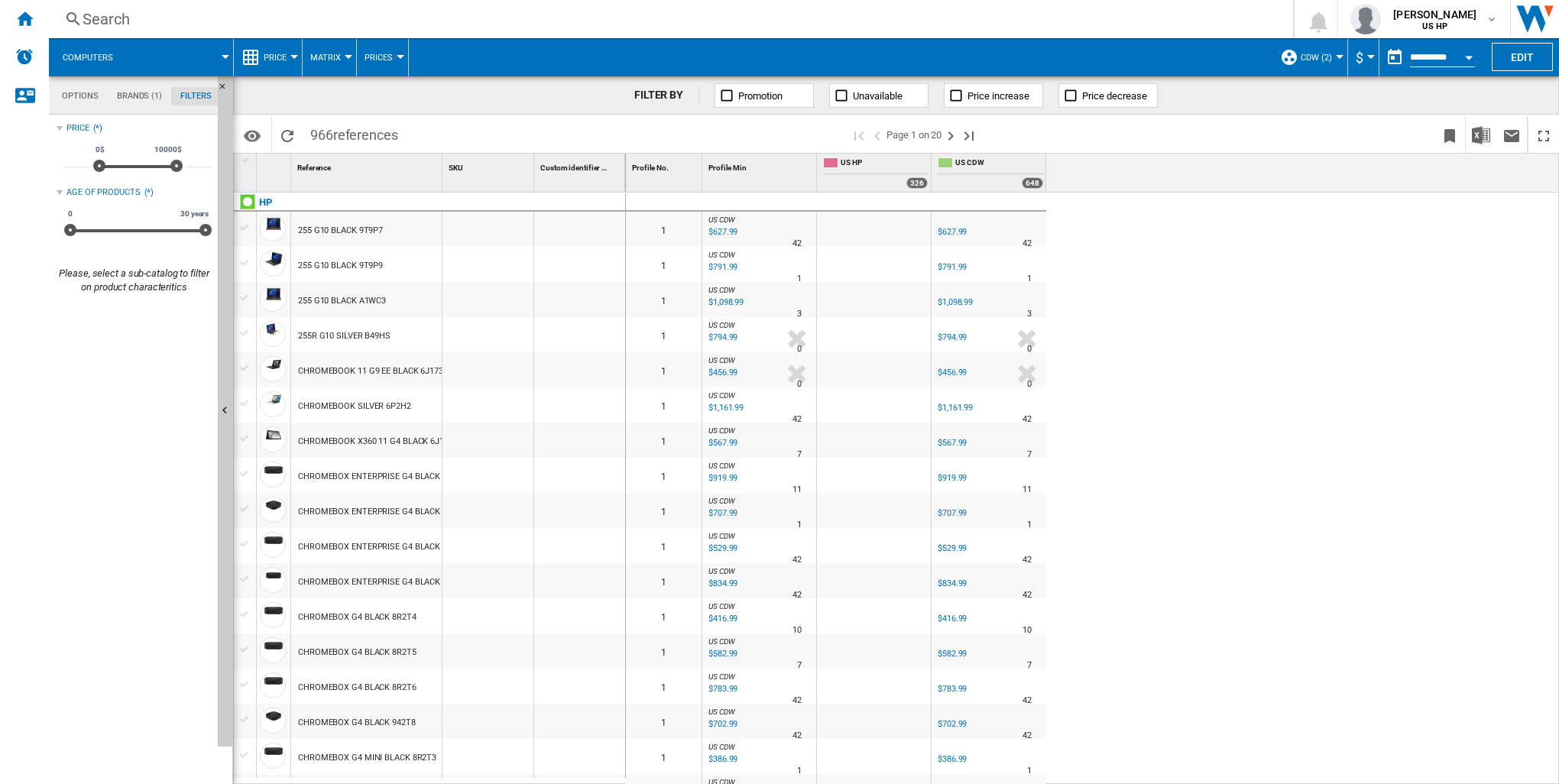
click at [144, 95] on md-tab-item "Brands (1)" at bounding box center [139, 95] width 63 height 18
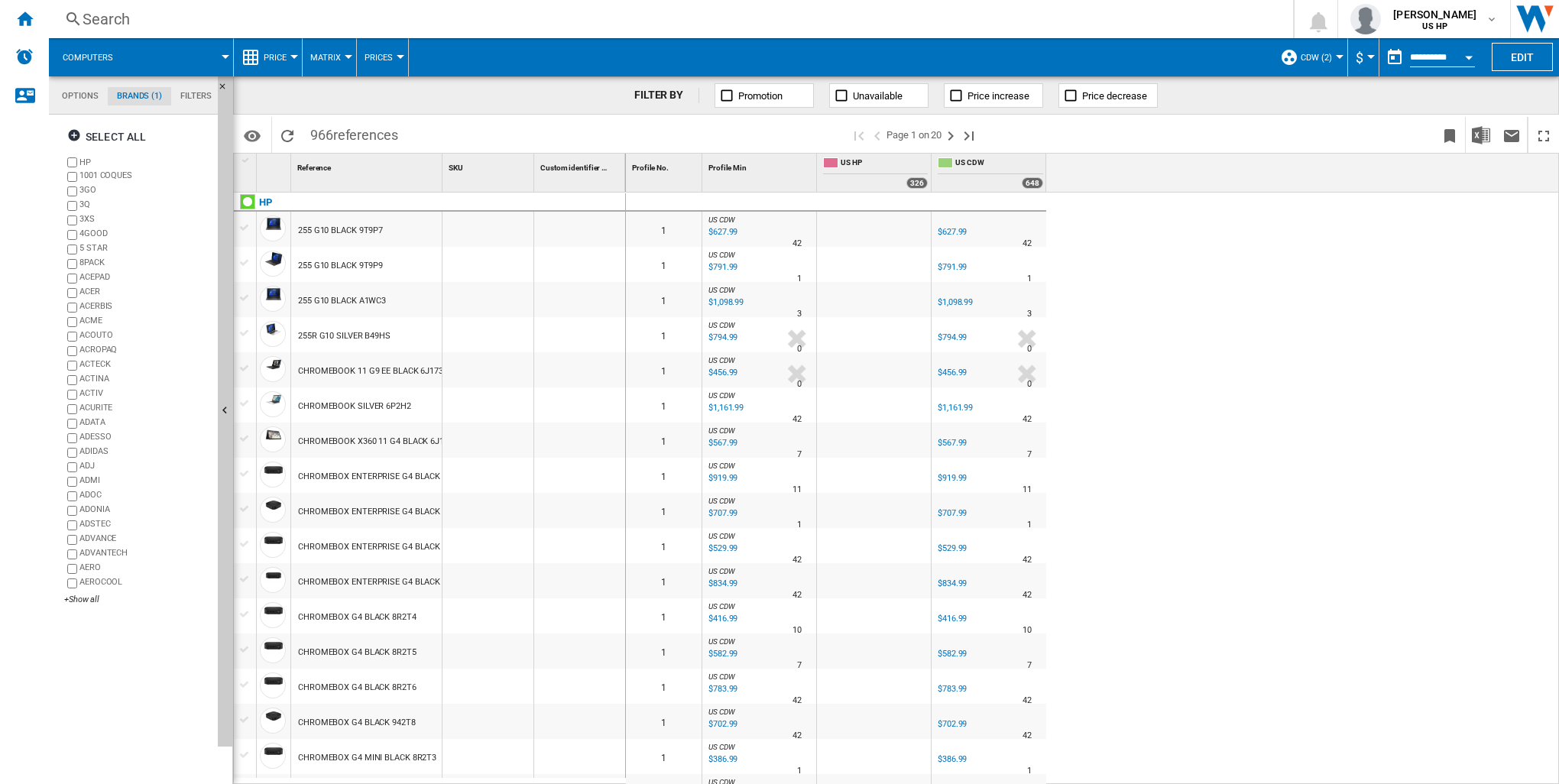
click at [80, 97] on md-tab-item "Options" at bounding box center [80, 95] width 55 height 18
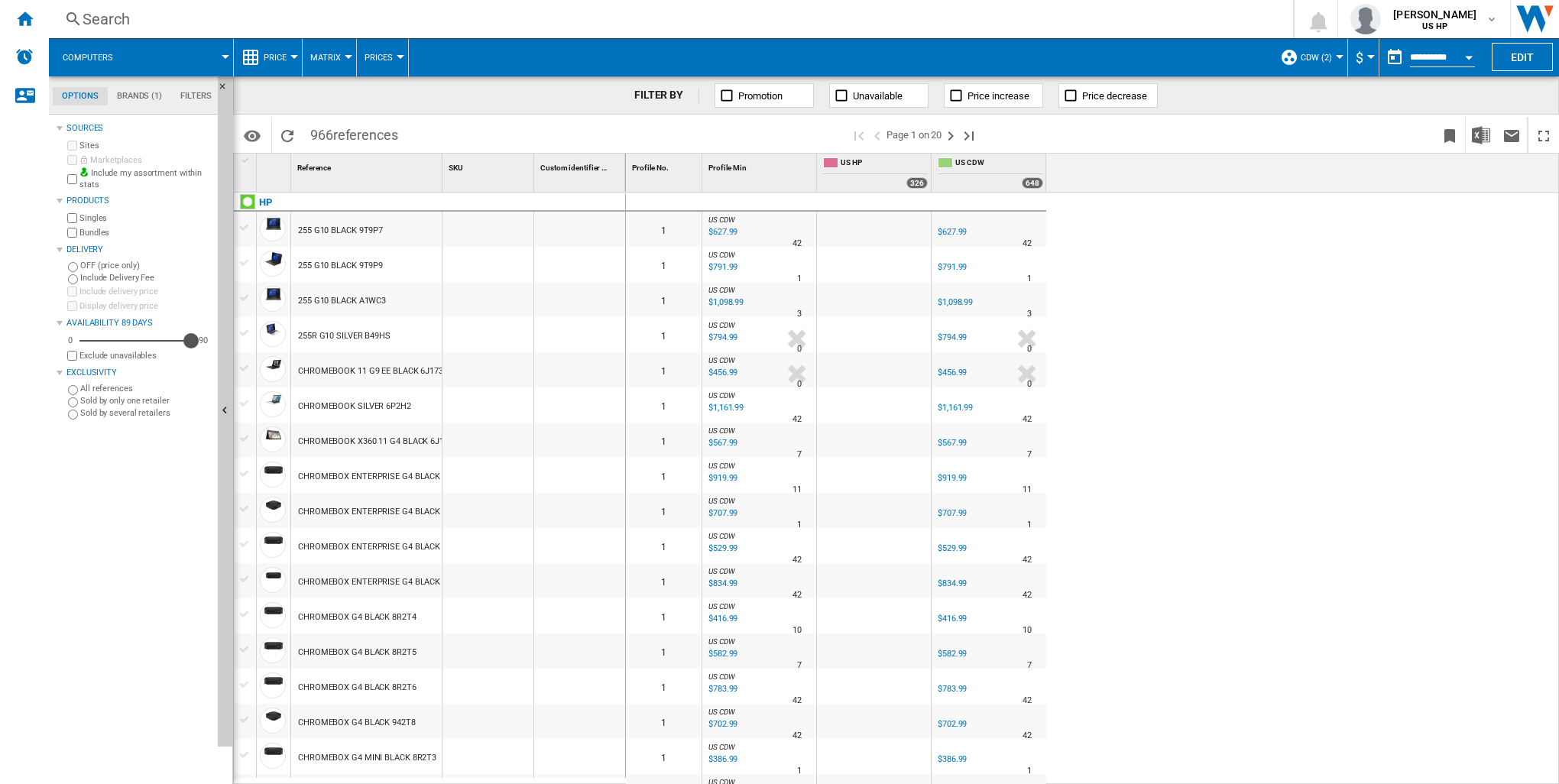
drag, startPoint x: 144, startPoint y: 340, endPoint x: 190, endPoint y: 343, distance: 46.1
click at [190, 343] on div "Availability" at bounding box center [191, 341] width 16 height 16
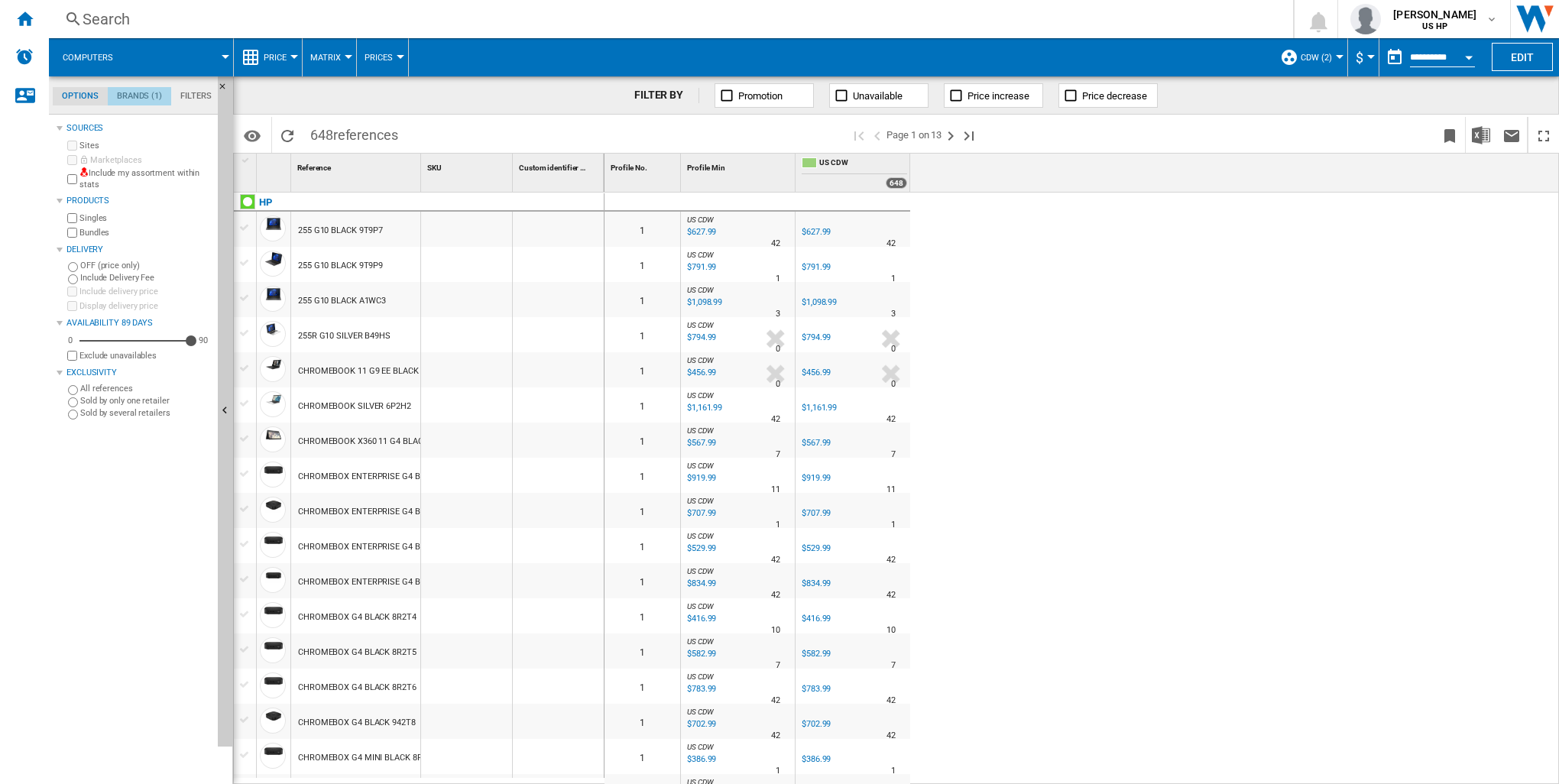
click at [138, 95] on md-tab-item "Brands (1)" at bounding box center [139, 95] width 63 height 18
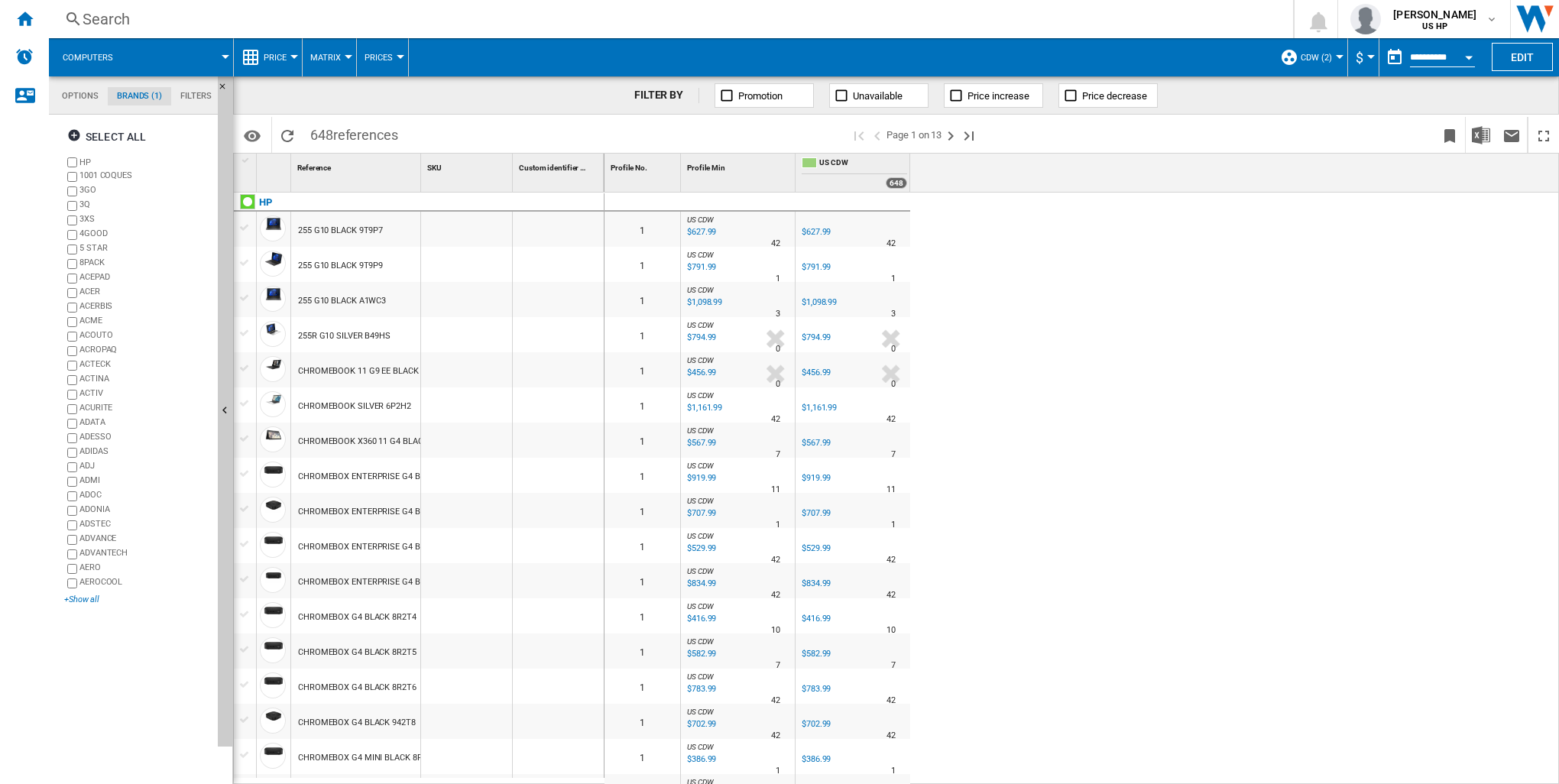
click at [87, 598] on div "+Show all" at bounding box center [138, 598] width 147 height 11
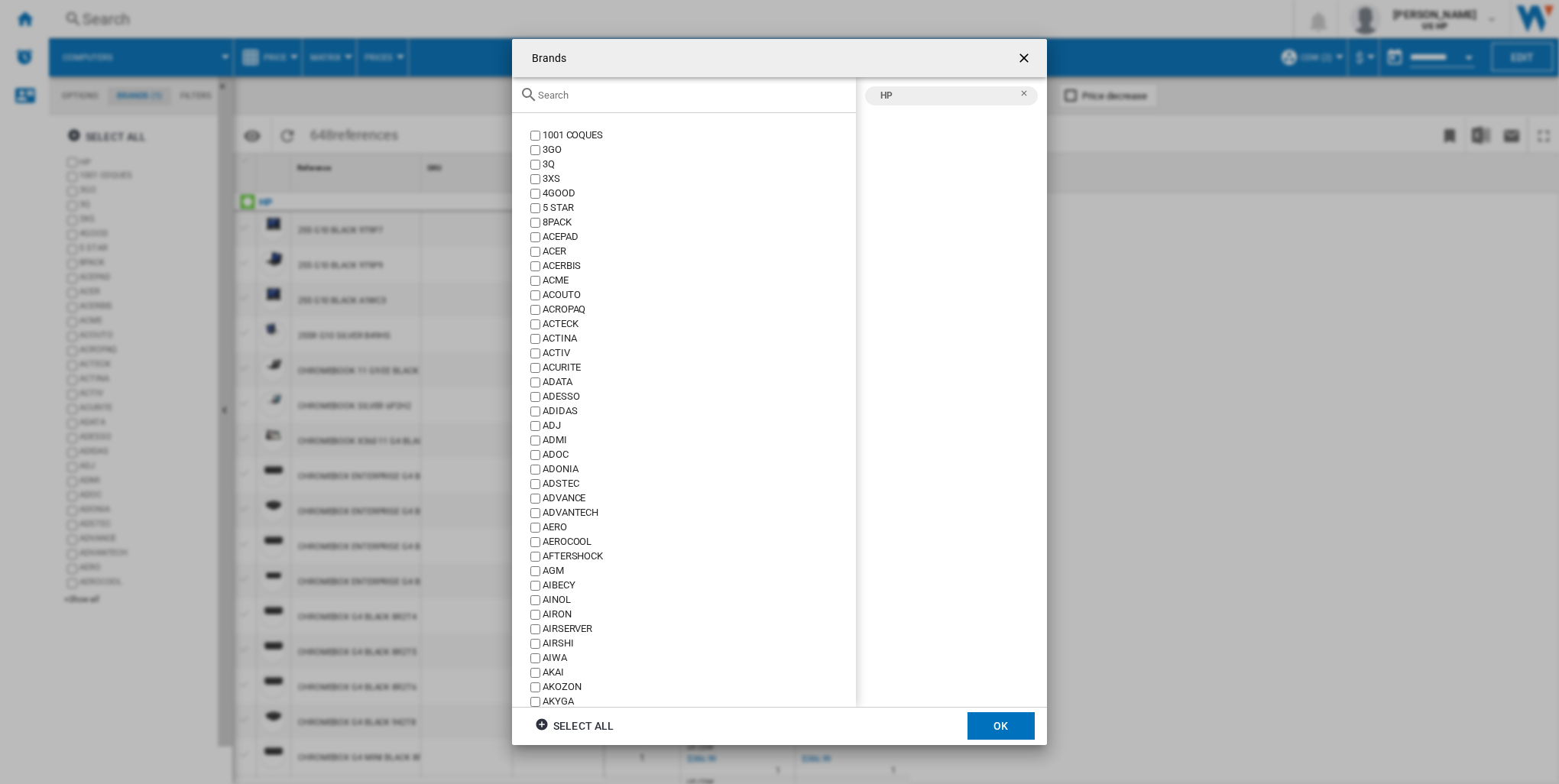
drag, startPoint x: 546, startPoint y: 84, endPoint x: 540, endPoint y: 119, distance: 35.5
click at [546, 87] on div "Brands 1001 ..." at bounding box center [684, 95] width 344 height 36
click at [550, 101] on div "Brands 1001 ..." at bounding box center [684, 95] width 344 height 36
click at [554, 93] on input "Brands 1001 ..." at bounding box center [693, 95] width 311 height 11
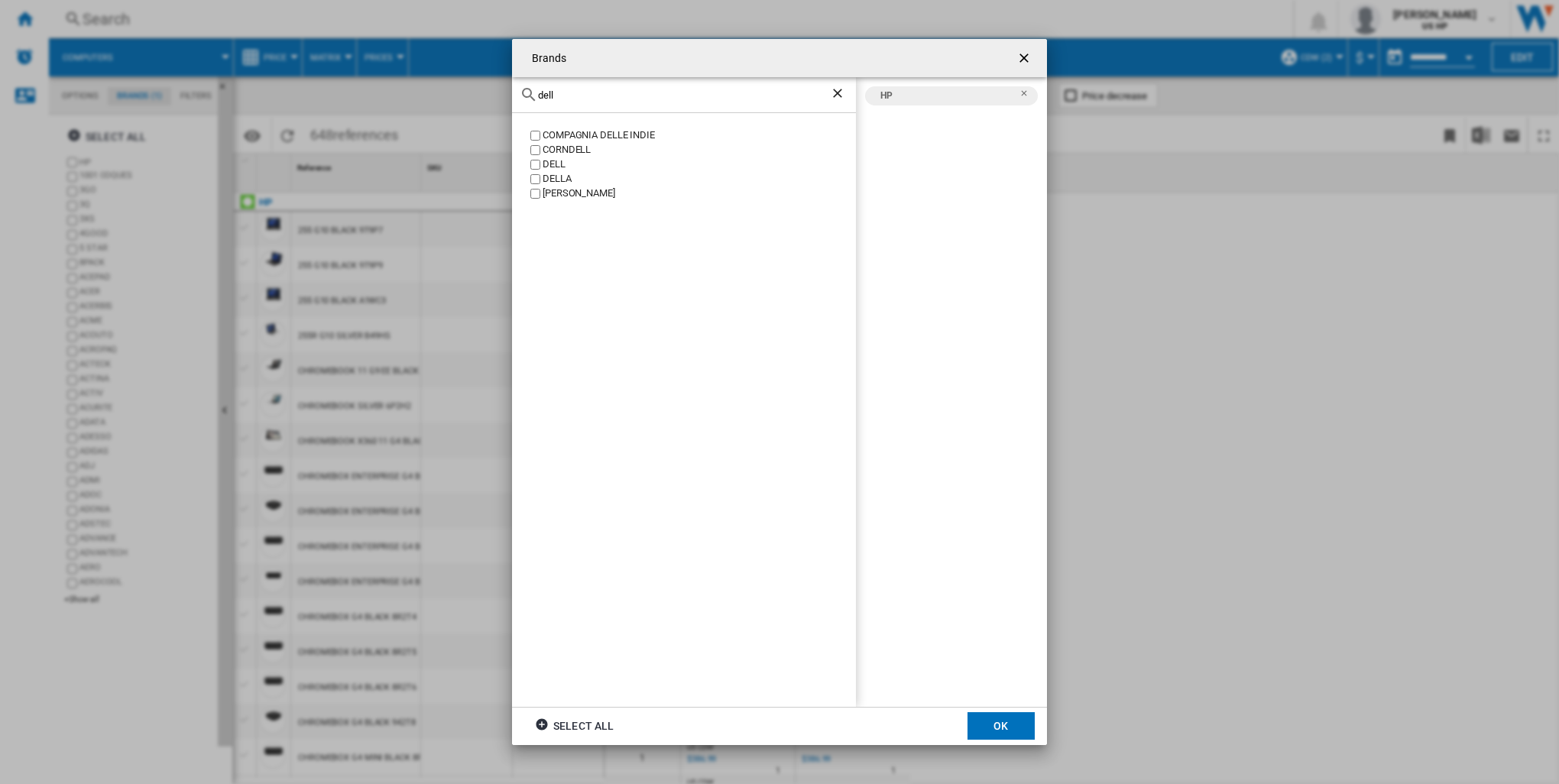
type input "dell"
click at [540, 163] on label "DELL" at bounding box center [691, 164] width 329 height 15
click at [1008, 716] on button "OK" at bounding box center [1000, 726] width 67 height 28
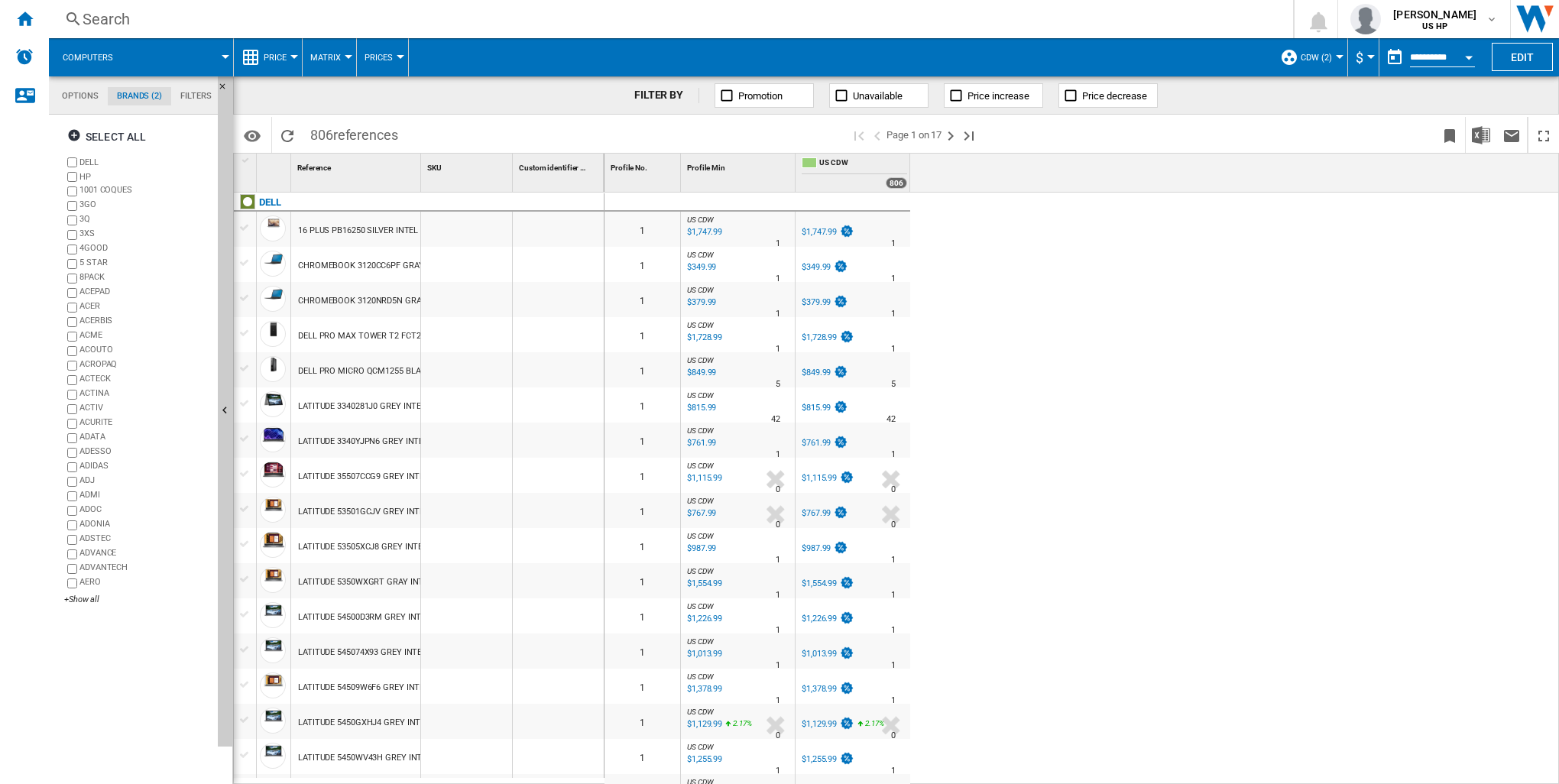
scroll to position [382, 0]
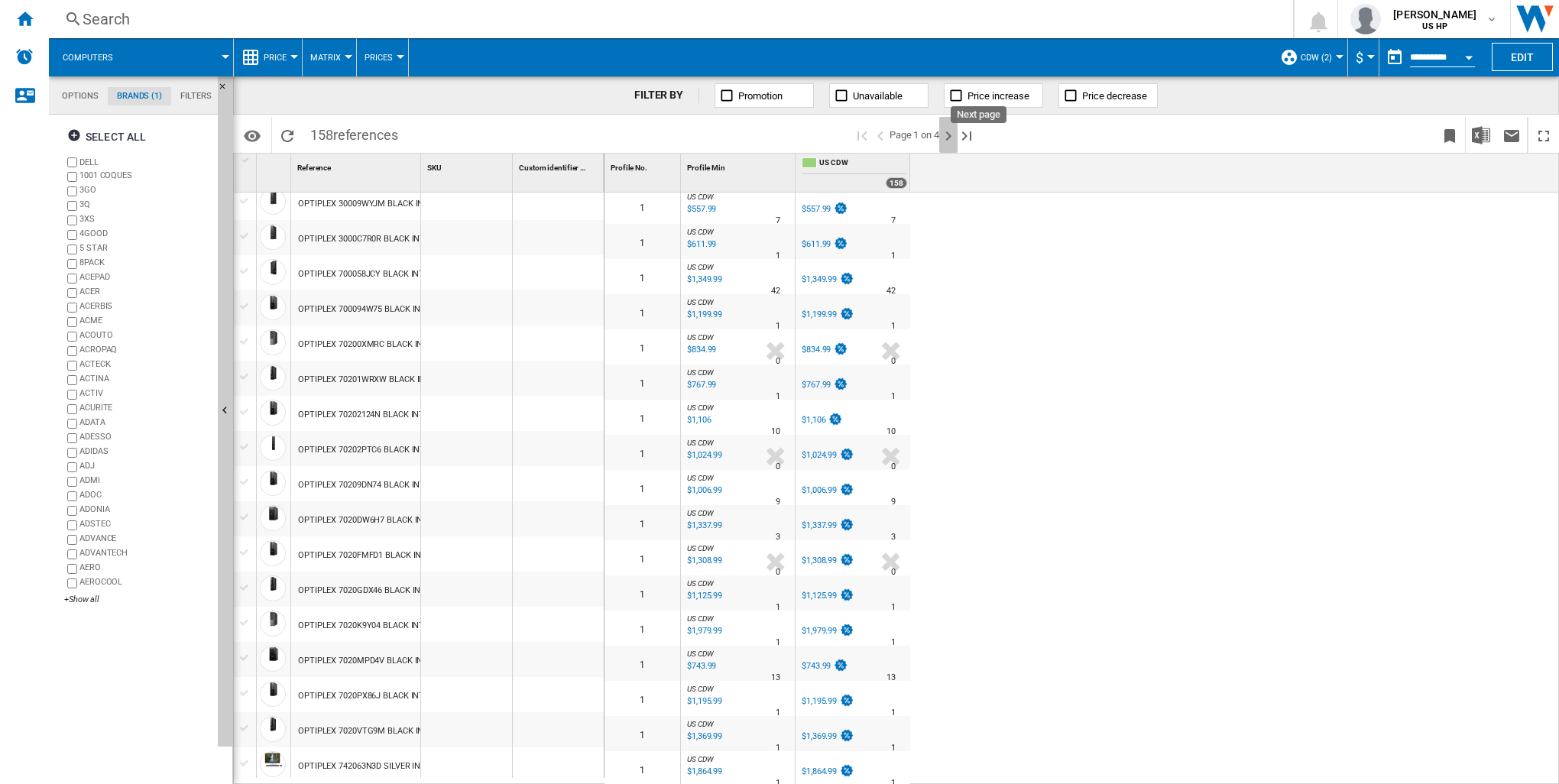
click at [951, 136] on ng-md-icon "Next page" at bounding box center [947, 135] width 18 height 18
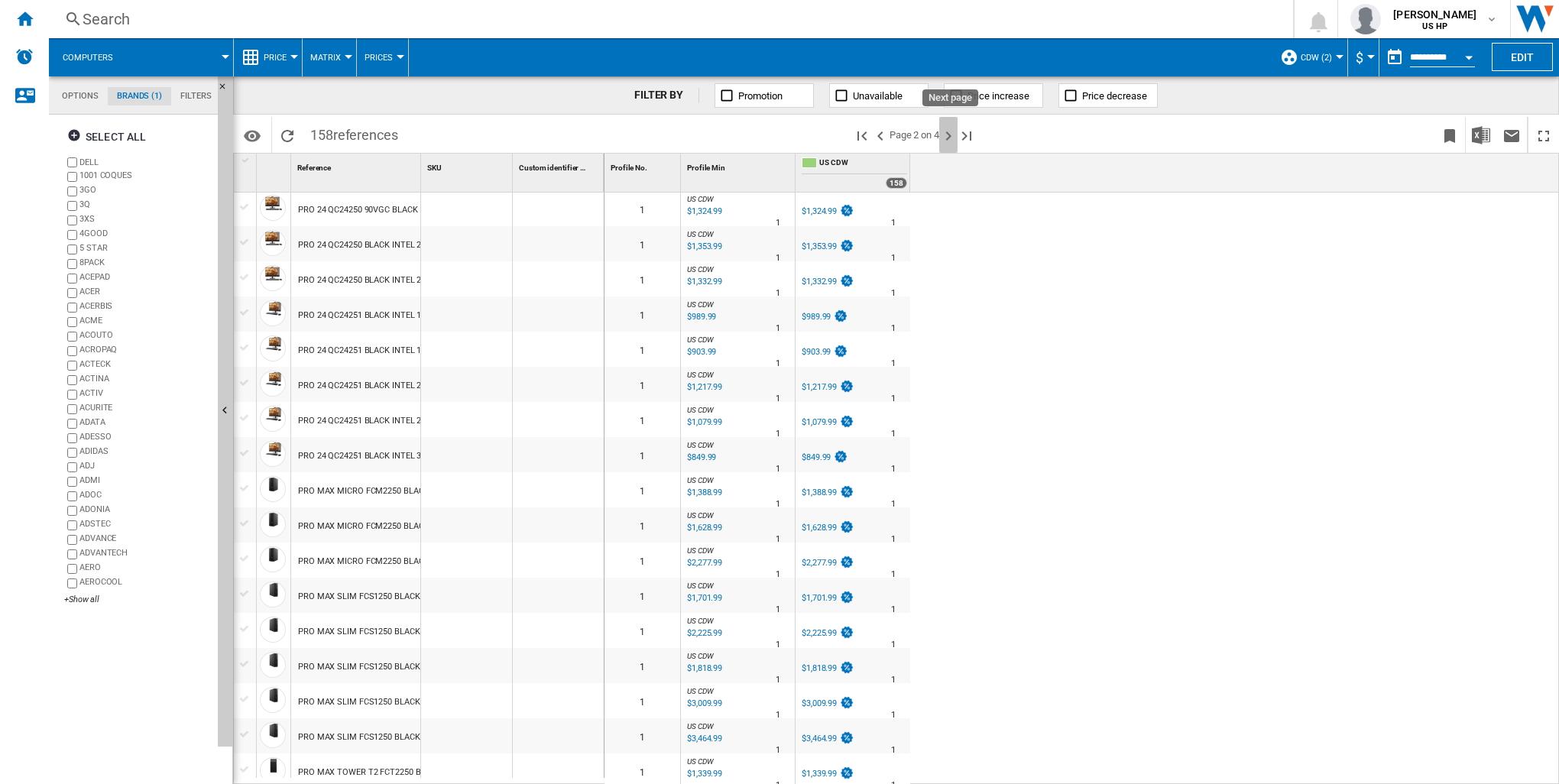
click at [947, 132] on ng-md-icon "Next page" at bounding box center [947, 135] width 18 height 18
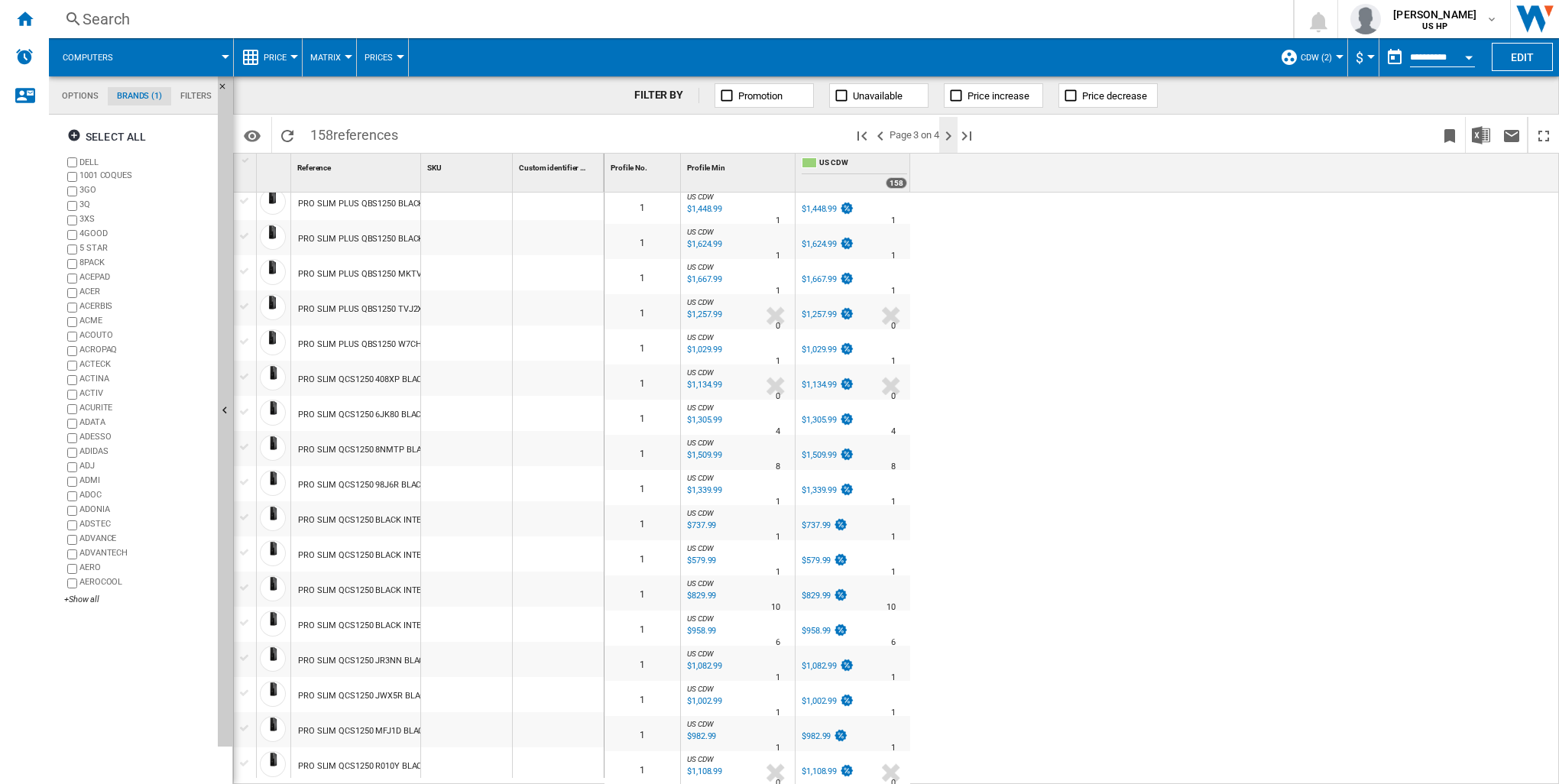
click at [947, 133] on ng-md-icon "Next page" at bounding box center [947, 135] width 18 height 18
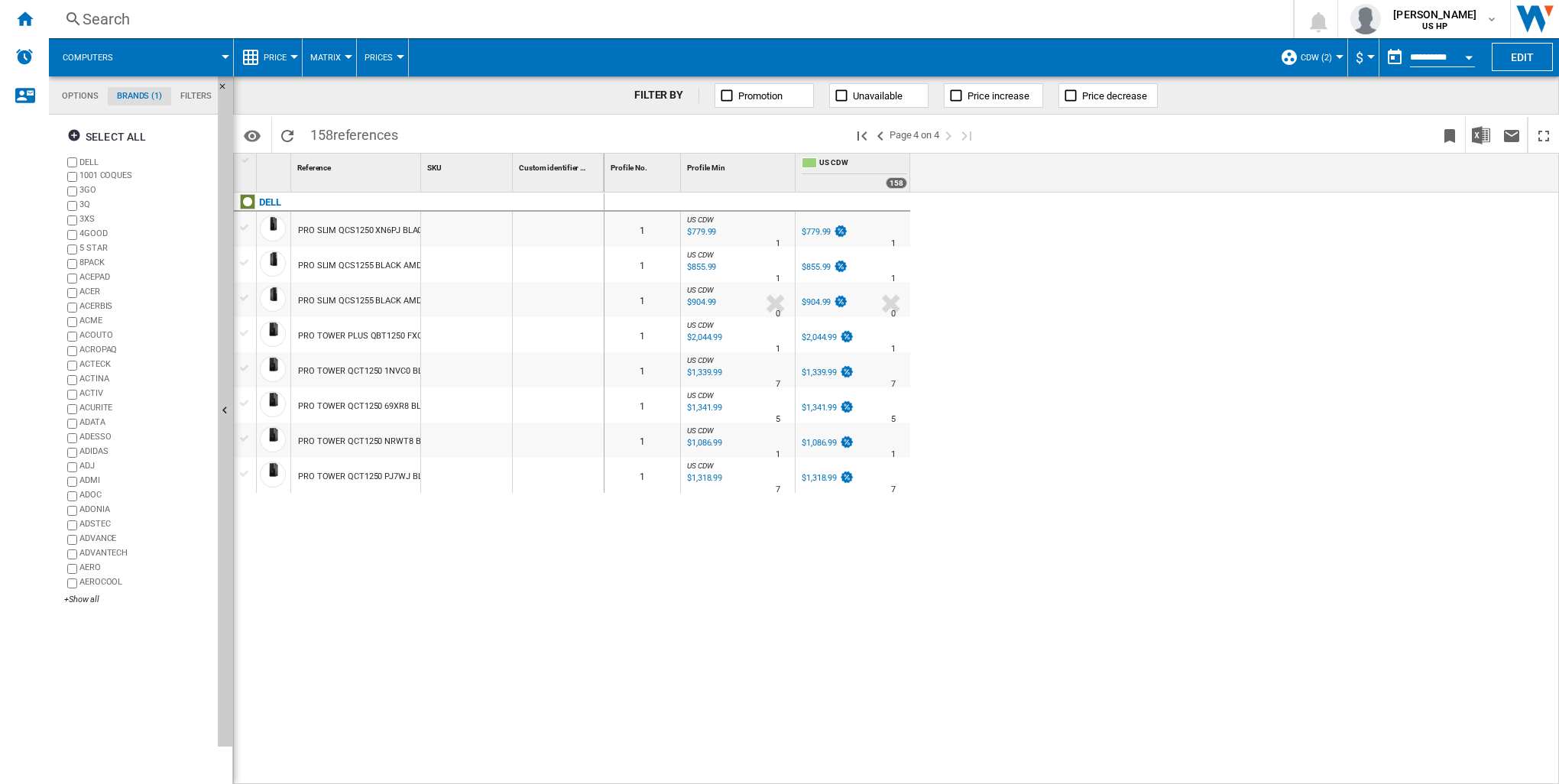
click at [69, 157] on label "DELL" at bounding box center [138, 162] width 147 height 15
click at [69, 136] on ng-md-icon "button" at bounding box center [75, 137] width 18 height 18
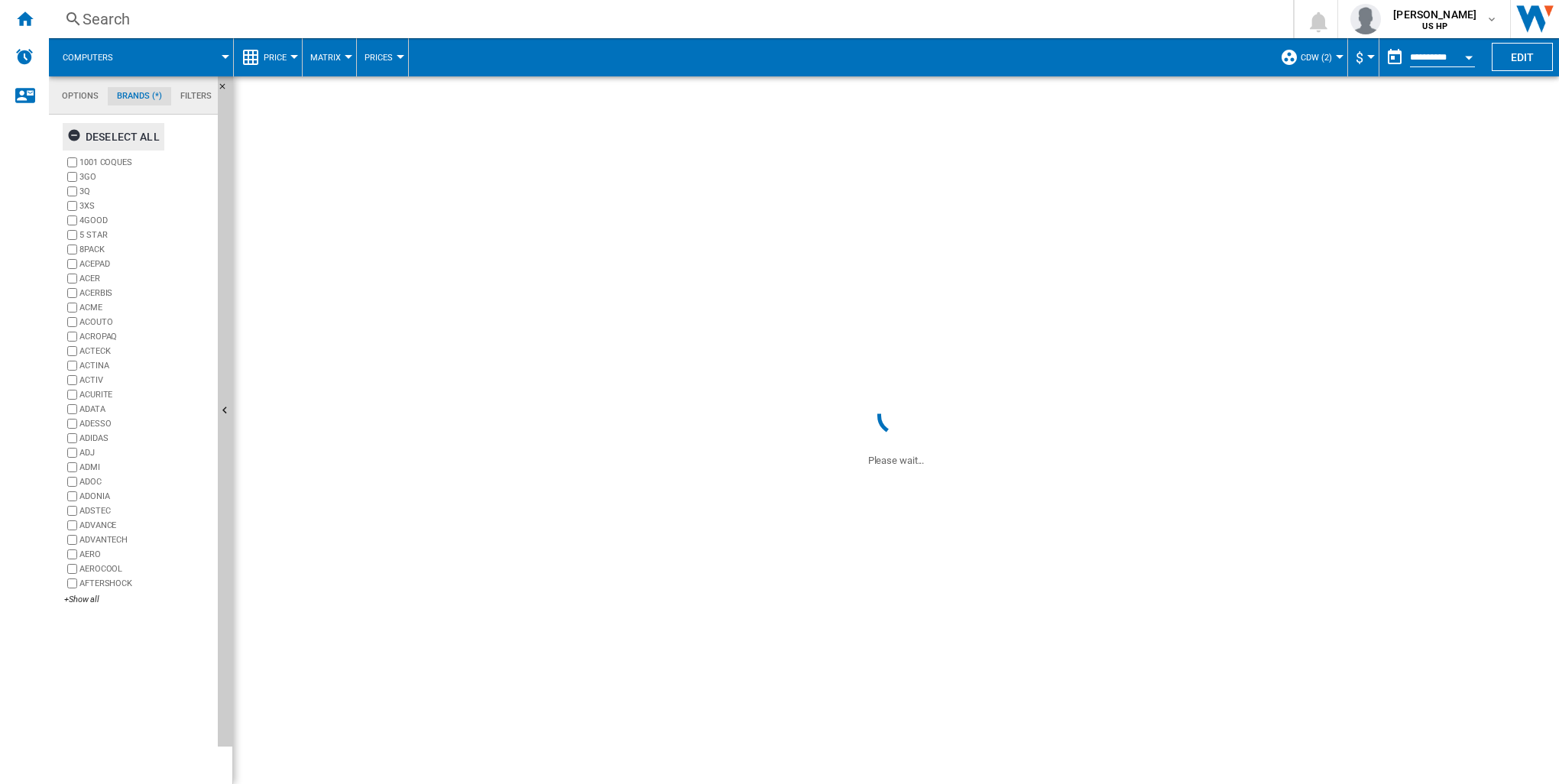
click at [75, 139] on ng-md-icon "button" at bounding box center [75, 137] width 18 height 18
